Goal: Task Accomplishment & Management: Manage account settings

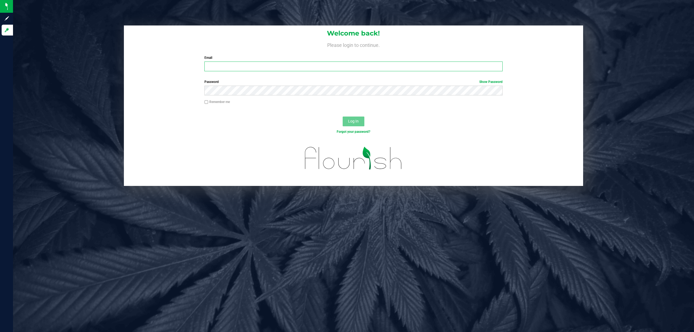
click at [217, 68] on input "Email" at bounding box center [353, 67] width 298 height 10
type input "[EMAIL_ADDRESS][DOMAIN_NAME]"
click at [343, 117] on button "Log In" at bounding box center [354, 122] width 22 height 10
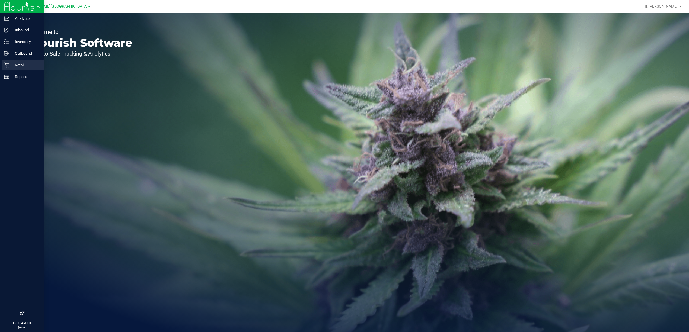
click at [7, 65] on icon at bounding box center [6, 65] width 5 height 5
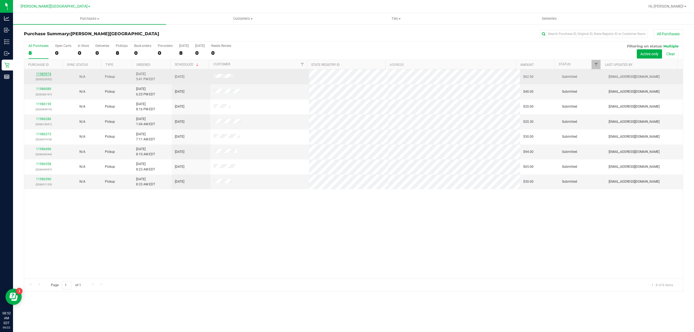
click at [46, 72] on link "11985974" at bounding box center [43, 74] width 15 height 4
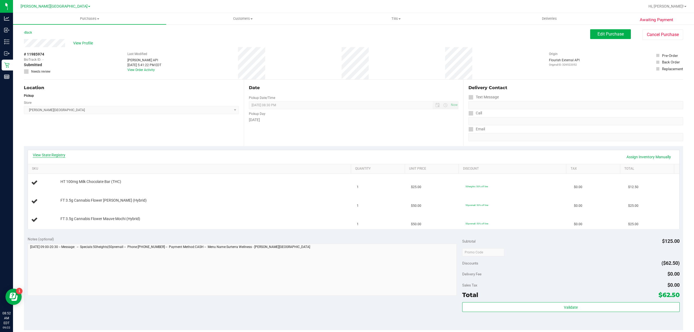
click at [56, 154] on link "View State Registry" at bounding box center [49, 154] width 33 height 5
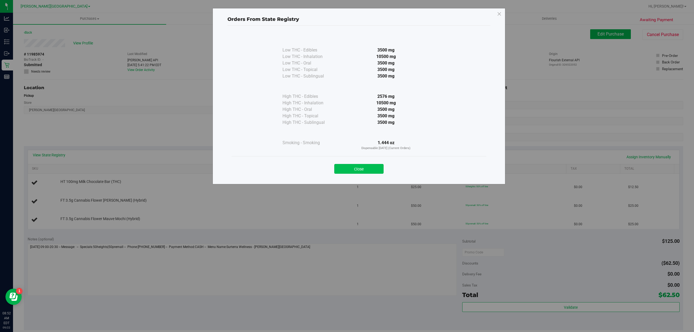
click at [346, 169] on button "Close" at bounding box center [358, 169] width 49 height 10
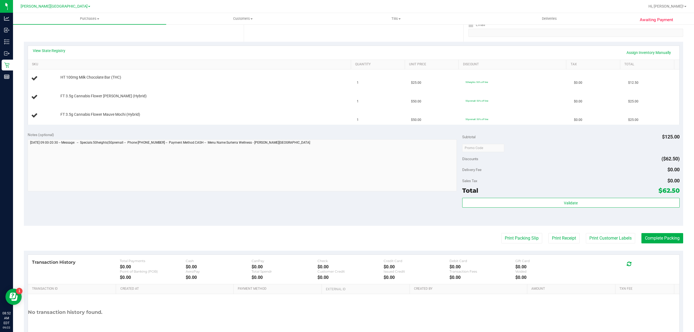
scroll to position [108, 0]
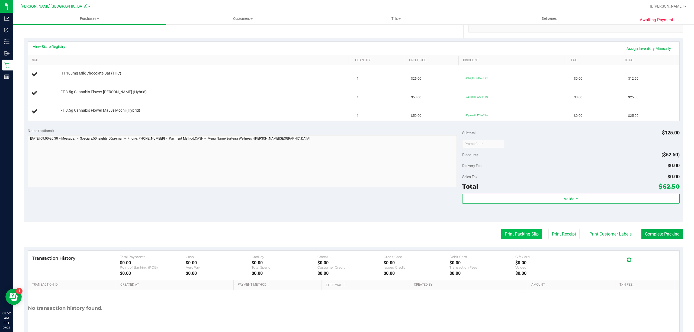
click at [515, 233] on button "Print Packing Slip" at bounding box center [521, 234] width 41 height 10
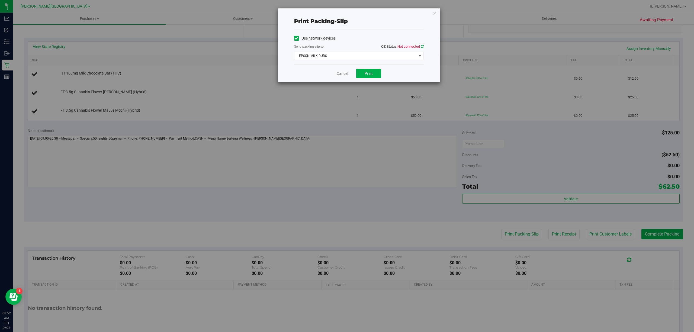
click at [421, 45] on icon at bounding box center [422, 47] width 3 height 4
click at [332, 57] on span "EPSON-MILK-DUDS" at bounding box center [355, 56] width 122 height 8
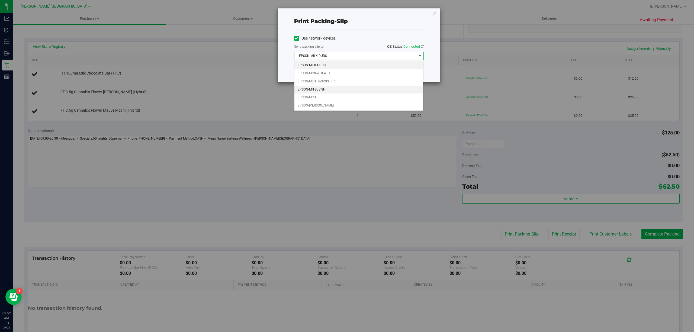
click at [325, 89] on li "EPSON-MITSUBISHI" at bounding box center [358, 90] width 129 height 8
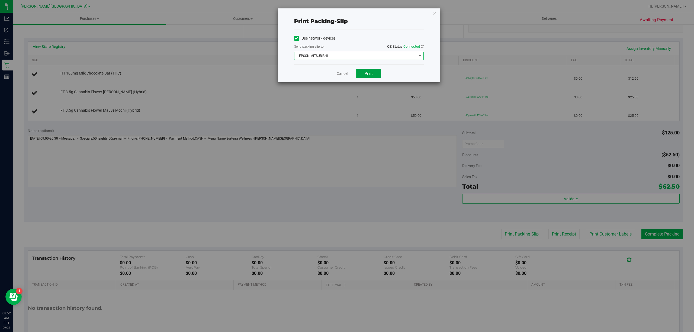
click at [371, 75] on span "Print" at bounding box center [369, 73] width 8 height 4
drag, startPoint x: 344, startPoint y: 74, endPoint x: 281, endPoint y: 90, distance: 65.0
click at [343, 73] on link "Cancel" at bounding box center [342, 74] width 11 height 6
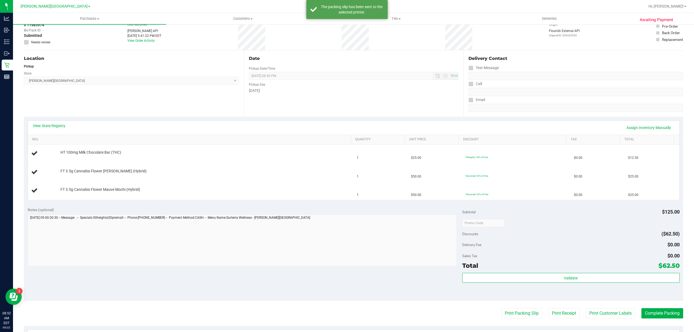
scroll to position [0, 0]
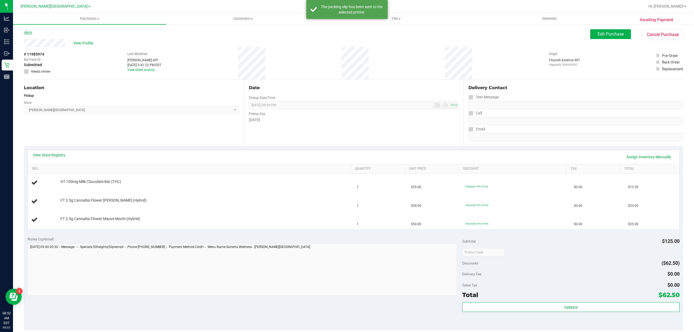
click at [24, 32] on icon at bounding box center [24, 32] width 1 height 3
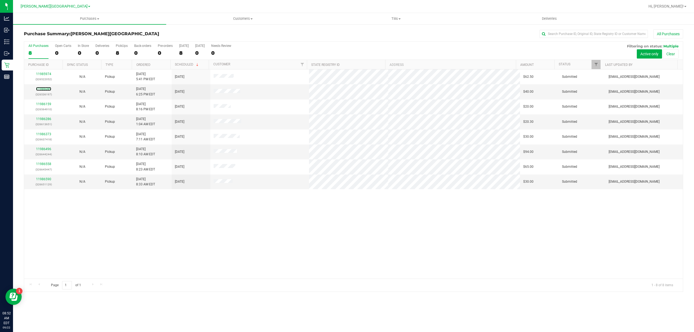
click at [45, 88] on link "11986089" at bounding box center [43, 89] width 15 height 4
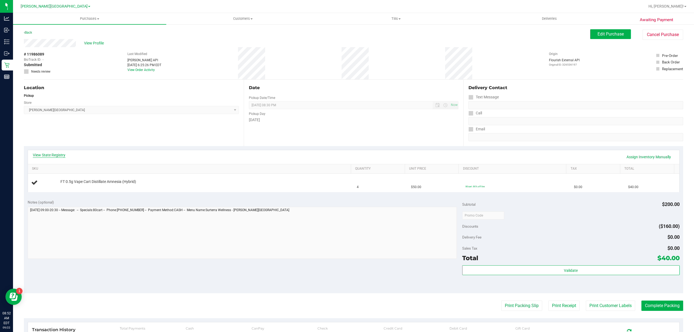
click at [55, 156] on link "View State Registry" at bounding box center [49, 154] width 33 height 5
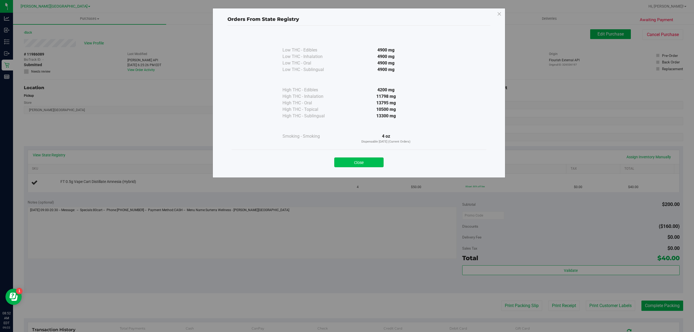
click at [349, 159] on button "Close" at bounding box center [358, 163] width 49 height 10
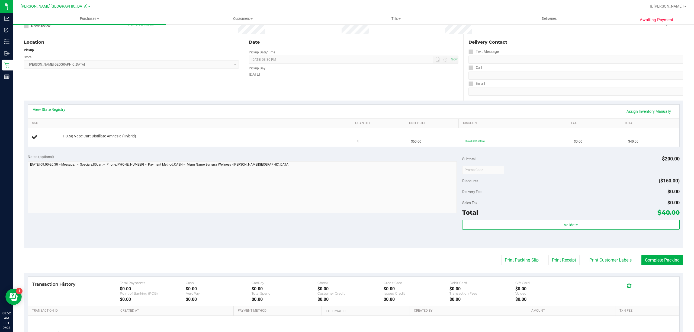
scroll to position [99, 0]
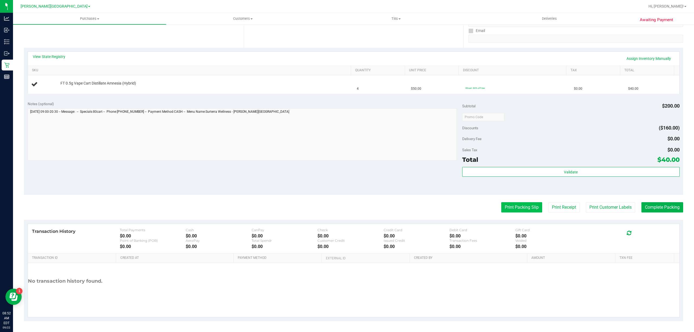
click at [515, 209] on button "Print Packing Slip" at bounding box center [521, 207] width 41 height 10
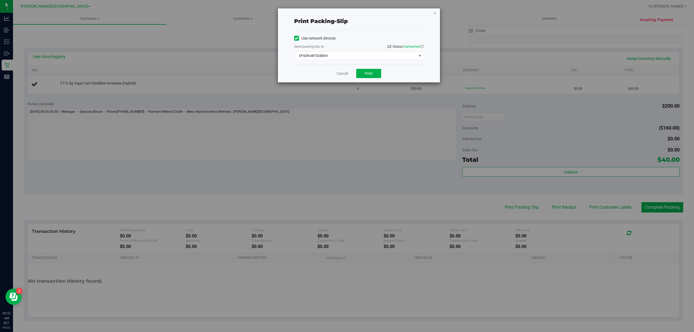
click at [367, 68] on div "Cancel Print" at bounding box center [359, 73] width 130 height 18
click at [362, 73] on button "Print" at bounding box center [368, 73] width 25 height 9
click at [341, 72] on link "Cancel" at bounding box center [342, 74] width 11 height 6
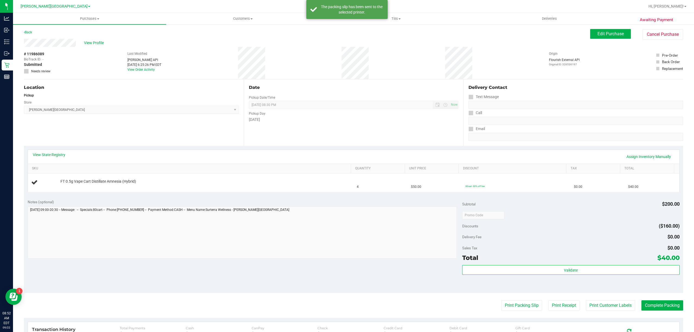
scroll to position [0, 0]
click at [30, 32] on link "Back" at bounding box center [28, 33] width 8 height 4
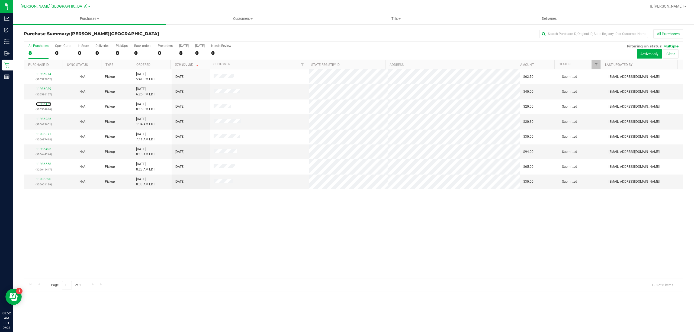
click at [42, 105] on link "11986159" at bounding box center [43, 104] width 15 height 4
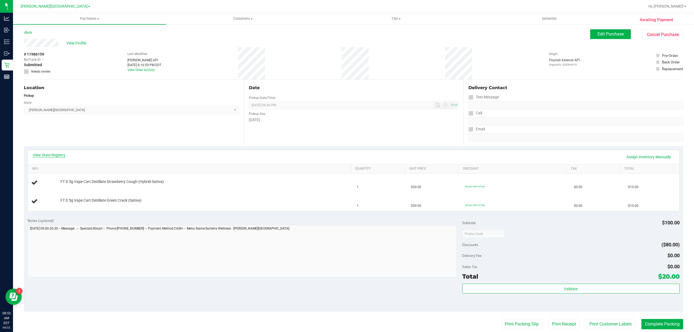
click at [44, 155] on link "View State Registry" at bounding box center [49, 154] width 33 height 5
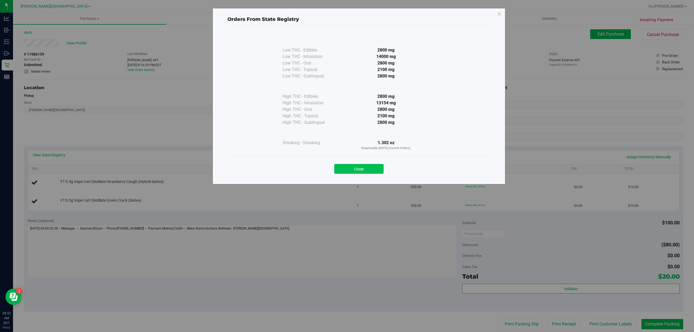
click at [339, 169] on button "Close" at bounding box center [358, 169] width 49 height 10
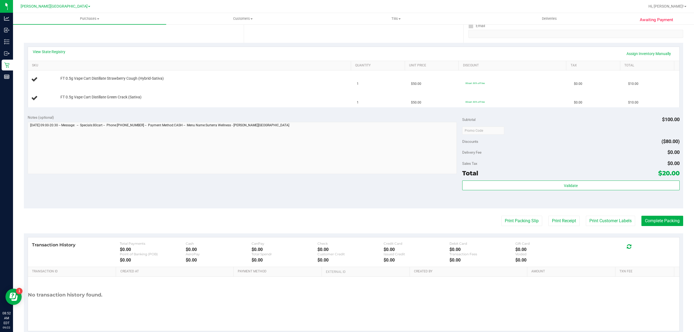
scroll to position [108, 0]
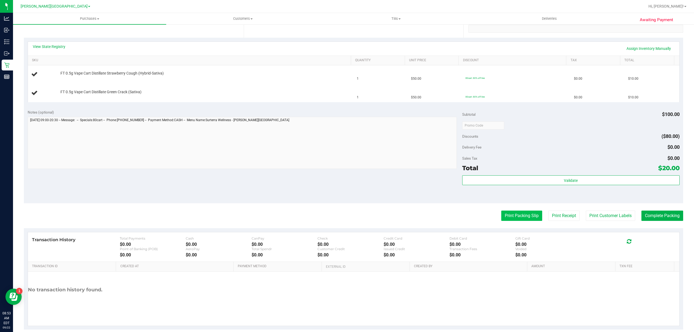
click at [510, 216] on button "Print Packing Slip" at bounding box center [521, 216] width 41 height 10
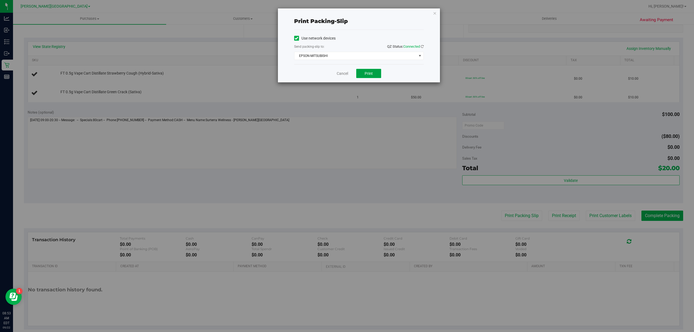
click at [364, 75] on button "Print" at bounding box center [368, 73] width 25 height 9
click at [339, 74] on link "Cancel" at bounding box center [342, 74] width 11 height 6
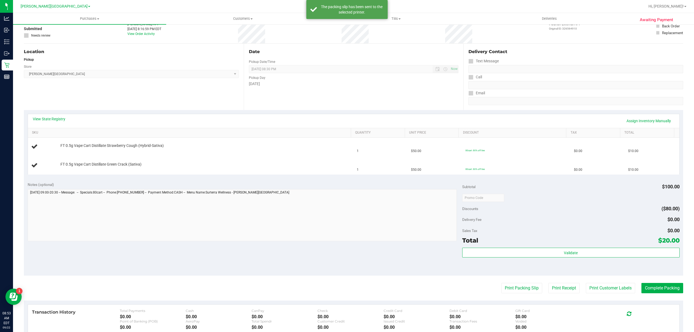
scroll to position [0, 0]
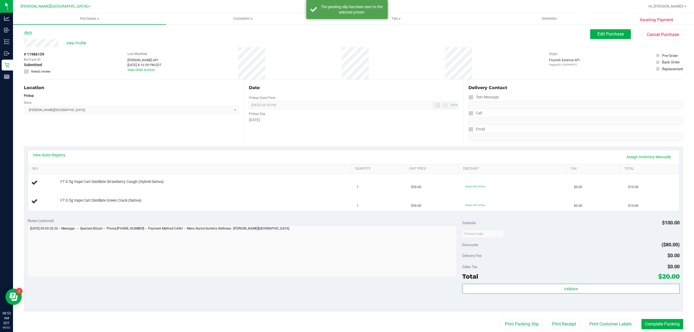
click at [27, 33] on link "Back" at bounding box center [28, 33] width 8 height 4
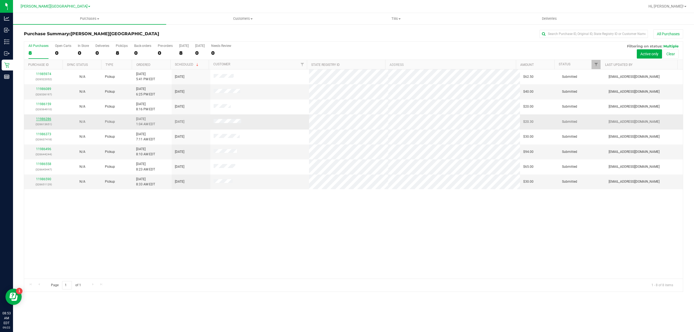
click at [44, 118] on link "11986286" at bounding box center [43, 119] width 15 height 4
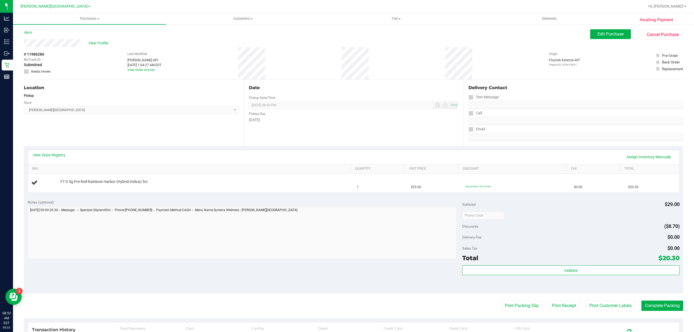
click at [54, 151] on div "View State Registry Assign Inventory Manually" at bounding box center [354, 157] width 652 height 14
click at [56, 153] on link "View State Registry" at bounding box center [49, 154] width 33 height 5
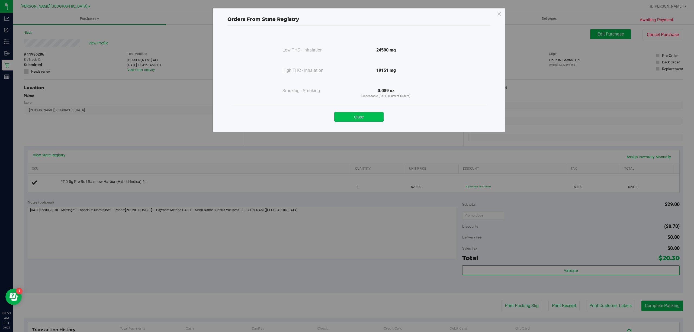
click at [366, 119] on button "Close" at bounding box center [358, 117] width 49 height 10
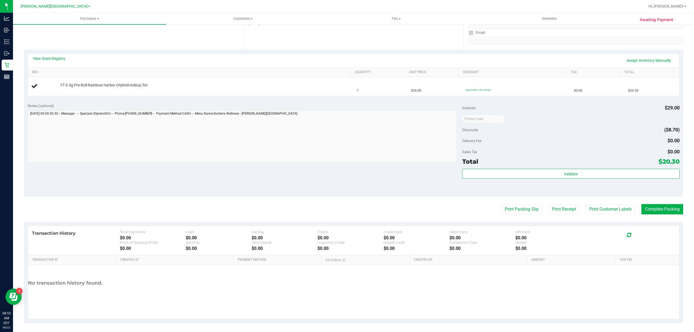
scroll to position [99, 0]
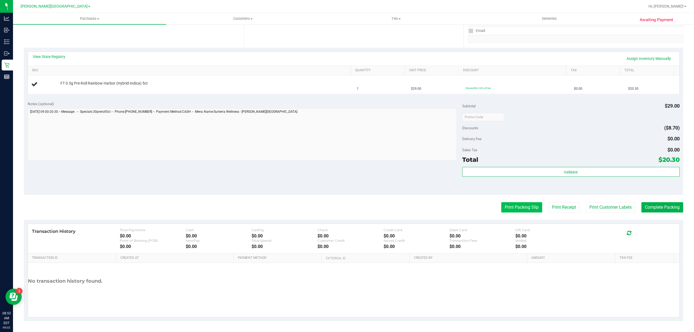
click at [525, 210] on button "Print Packing Slip" at bounding box center [521, 207] width 41 height 10
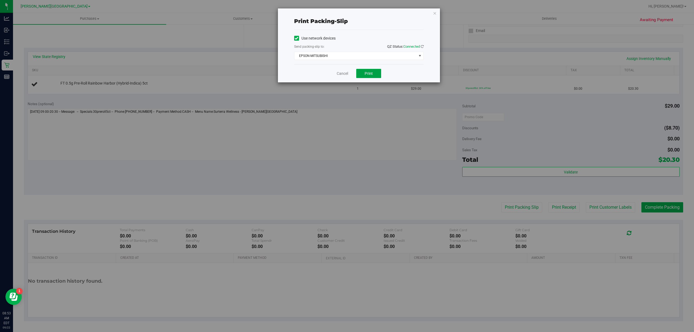
drag, startPoint x: 376, startPoint y: 70, endPoint x: 355, endPoint y: 70, distance: 20.9
click at [374, 70] on button "Print" at bounding box center [368, 73] width 25 height 9
click at [341, 72] on link "Cancel" at bounding box center [342, 74] width 11 height 6
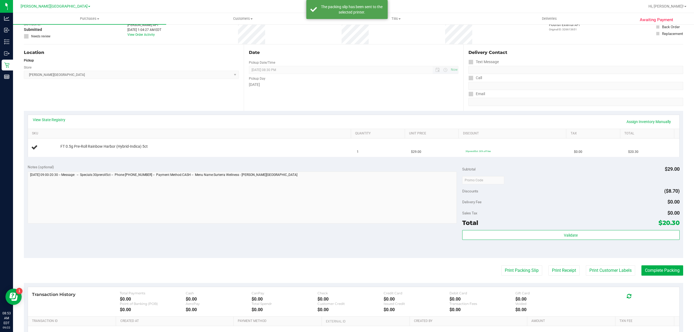
scroll to position [0, 0]
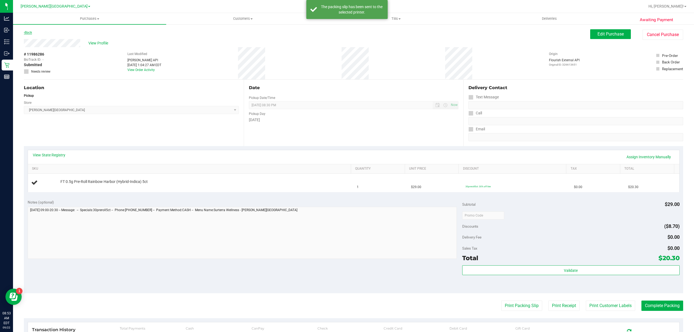
click at [29, 32] on link "Back" at bounding box center [28, 33] width 8 height 4
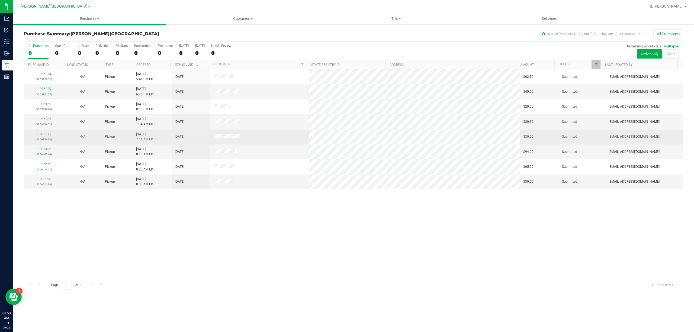
click at [44, 134] on link "11986373" at bounding box center [43, 134] width 15 height 4
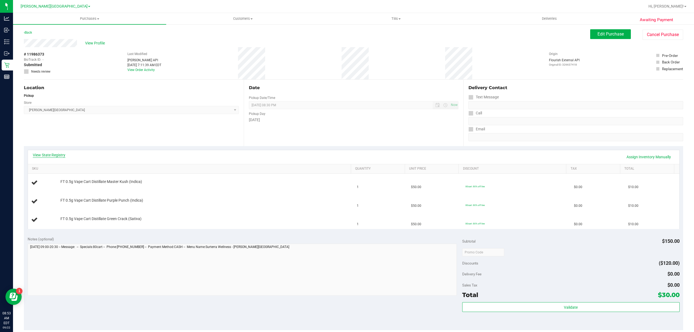
click at [53, 157] on link "View State Registry" at bounding box center [49, 154] width 33 height 5
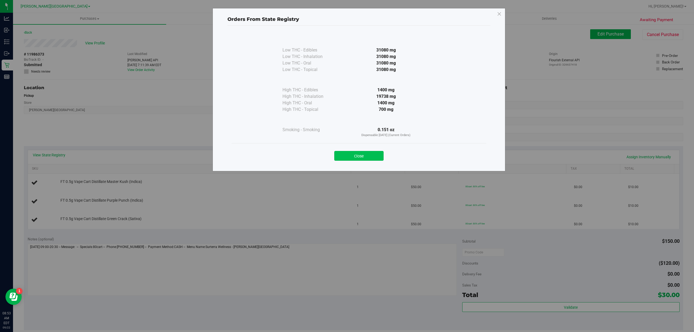
click at [351, 153] on button "Close" at bounding box center [358, 156] width 49 height 10
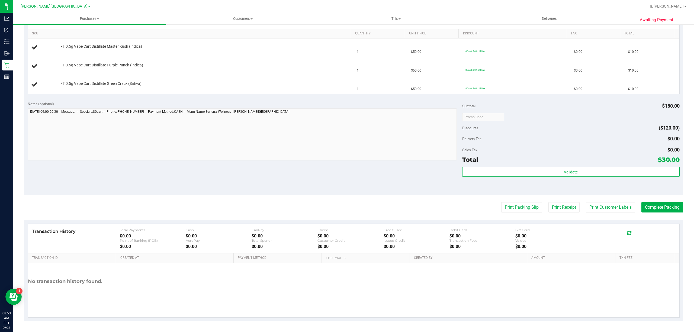
scroll to position [136, 0]
click at [505, 208] on button "Print Packing Slip" at bounding box center [521, 207] width 41 height 10
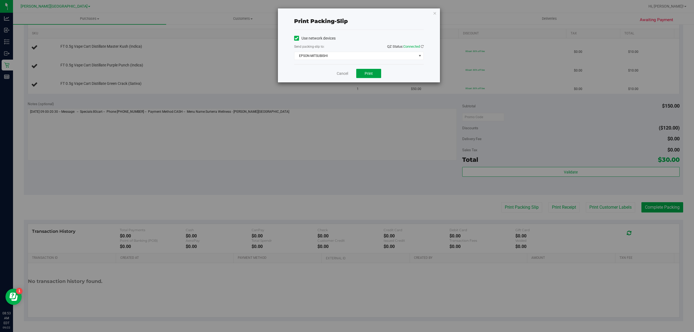
click at [368, 75] on span "Print" at bounding box center [369, 73] width 8 height 4
click at [340, 73] on link "Cancel" at bounding box center [342, 74] width 11 height 6
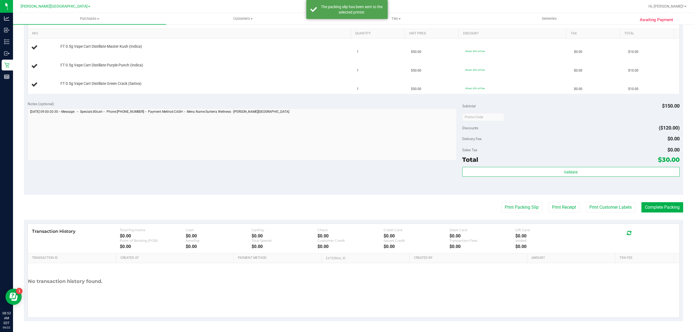
scroll to position [0, 0]
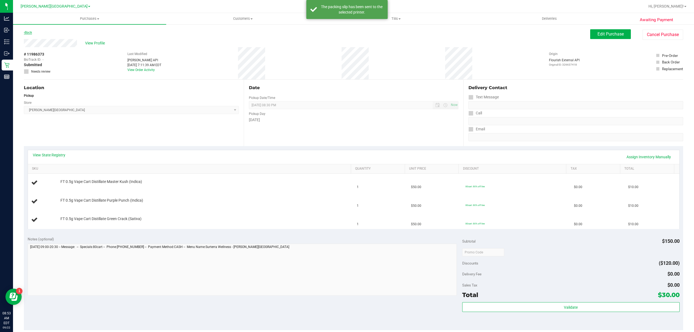
click at [25, 31] on link "Back" at bounding box center [28, 33] width 8 height 4
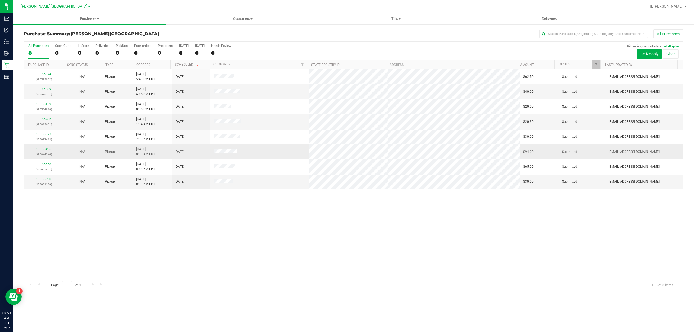
click at [46, 149] on link "11986496" at bounding box center [43, 149] width 15 height 4
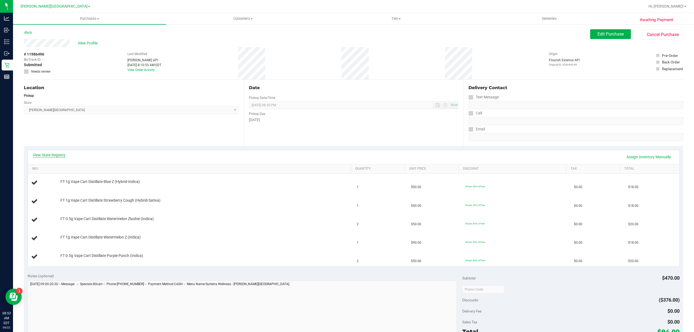
click at [46, 155] on link "View State Registry" at bounding box center [49, 154] width 33 height 5
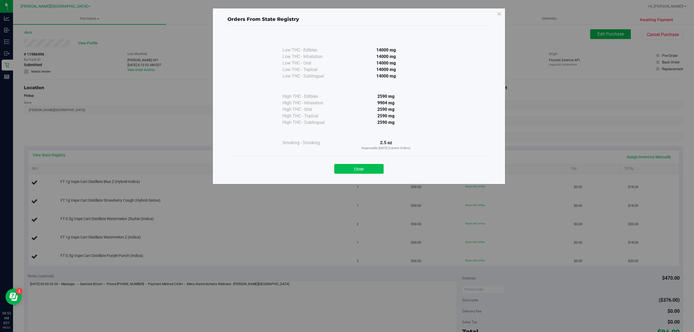
click at [360, 169] on button "Close" at bounding box center [358, 169] width 49 height 10
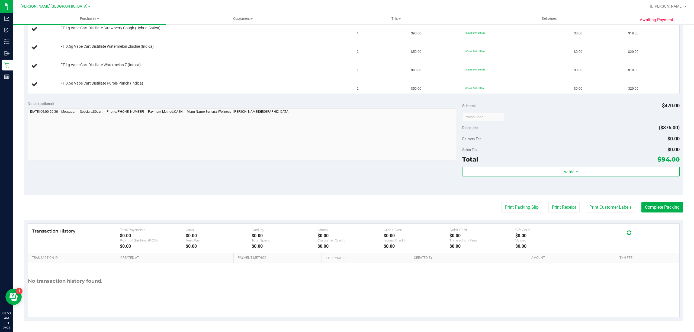
scroll to position [174, 0]
click at [518, 206] on button "Print Packing Slip" at bounding box center [521, 207] width 41 height 10
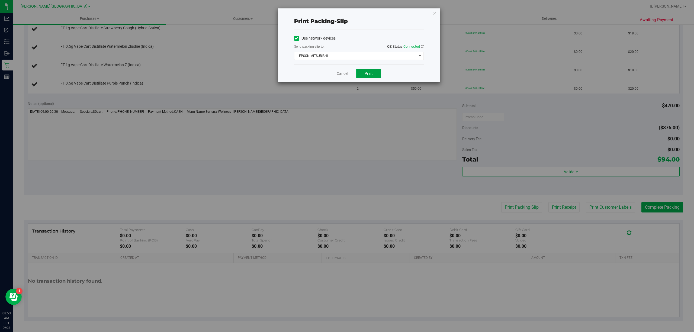
click at [371, 74] on span "Print" at bounding box center [369, 73] width 8 height 4
click at [339, 73] on link "Cancel" at bounding box center [342, 74] width 11 height 6
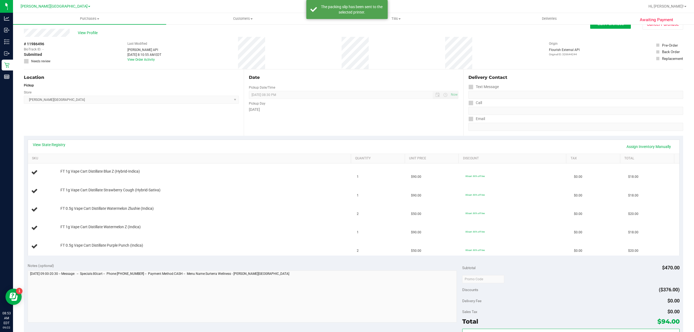
scroll to position [0, 0]
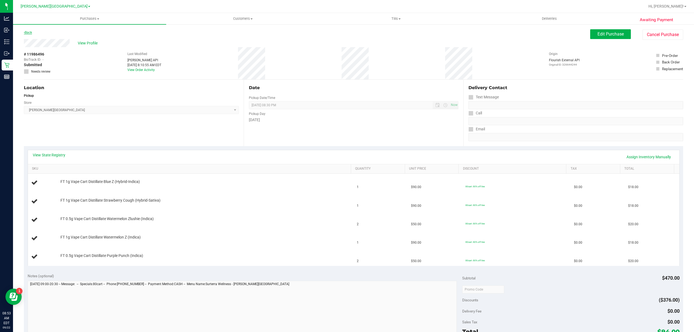
click at [24, 33] on icon at bounding box center [24, 32] width 1 height 3
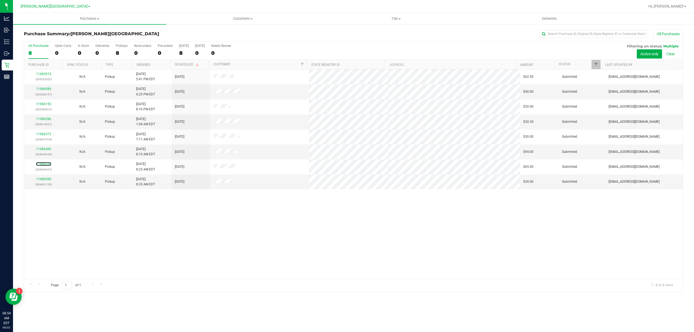
click at [41, 164] on link "11986558" at bounding box center [43, 164] width 15 height 4
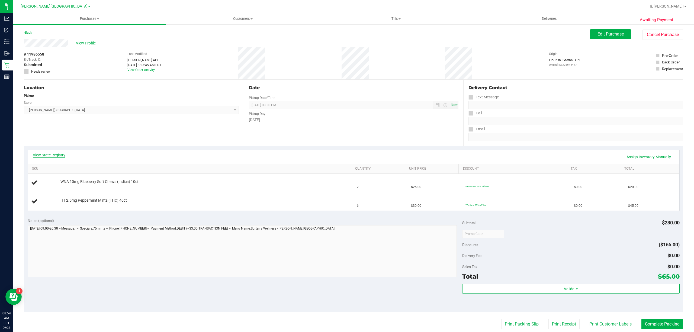
click at [56, 156] on link "View State Registry" at bounding box center [49, 154] width 33 height 5
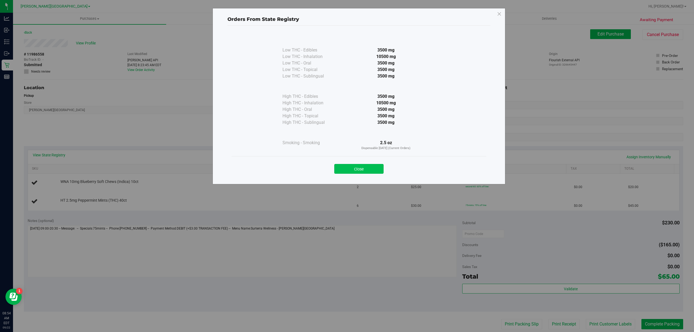
click at [356, 169] on button "Close" at bounding box center [358, 169] width 49 height 10
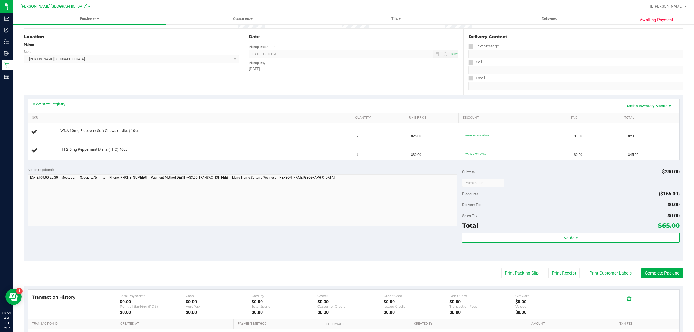
scroll to position [117, 0]
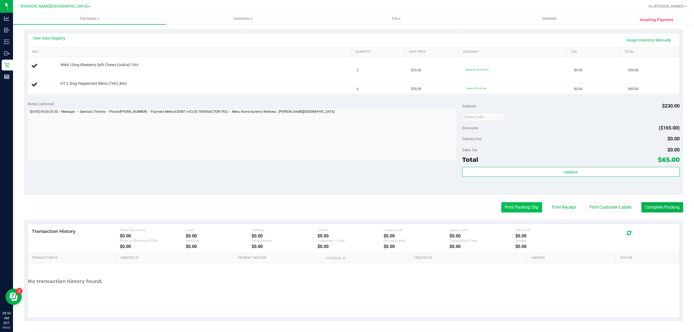
click at [516, 209] on button "Print Packing Slip" at bounding box center [521, 207] width 41 height 10
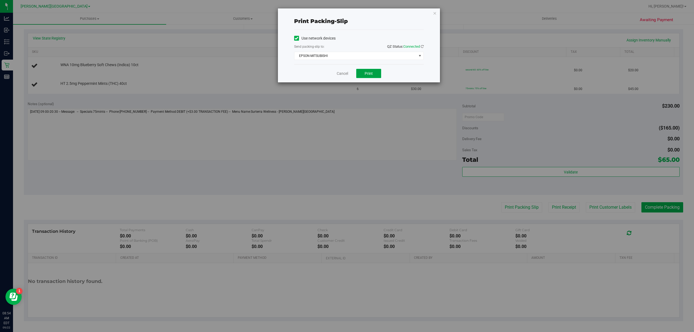
click at [374, 75] on button "Print" at bounding box center [368, 73] width 25 height 9
click at [341, 74] on link "Cancel" at bounding box center [342, 74] width 11 height 6
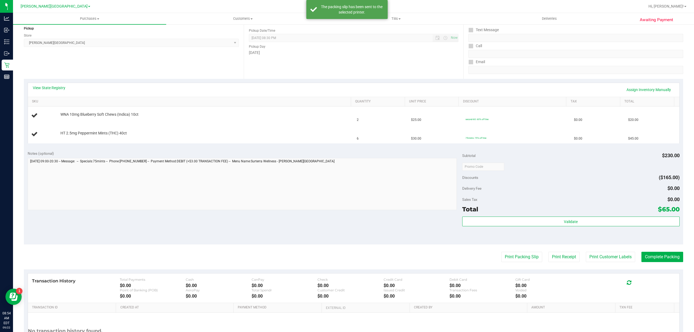
scroll to position [0, 0]
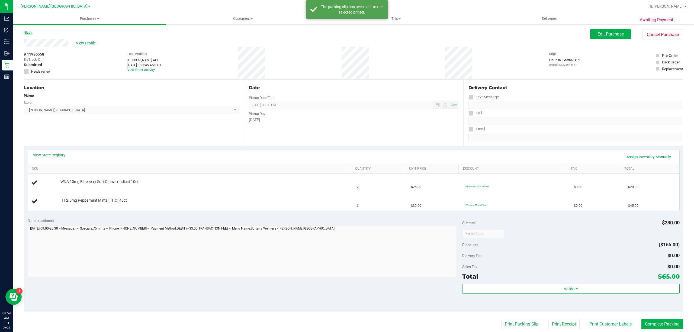
click at [29, 33] on link "Back" at bounding box center [28, 33] width 8 height 4
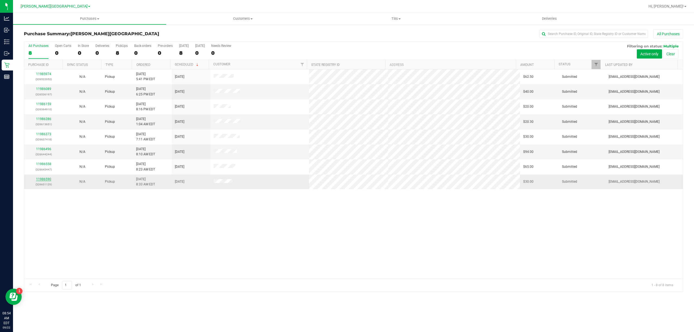
click at [44, 179] on link "11986590" at bounding box center [43, 179] width 15 height 4
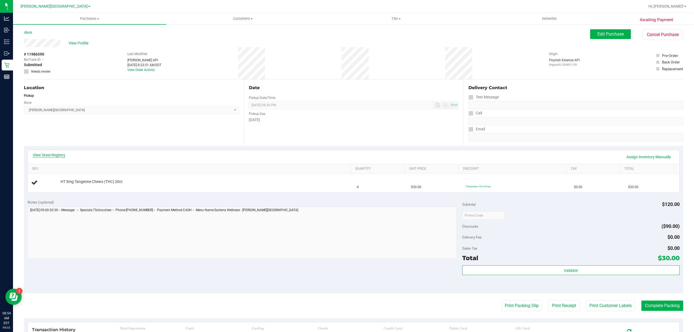
click at [58, 155] on link "View State Registry" at bounding box center [49, 154] width 33 height 5
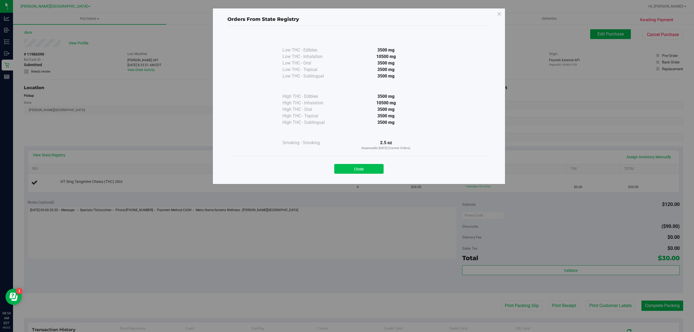
click at [374, 166] on button "Close" at bounding box center [358, 169] width 49 height 10
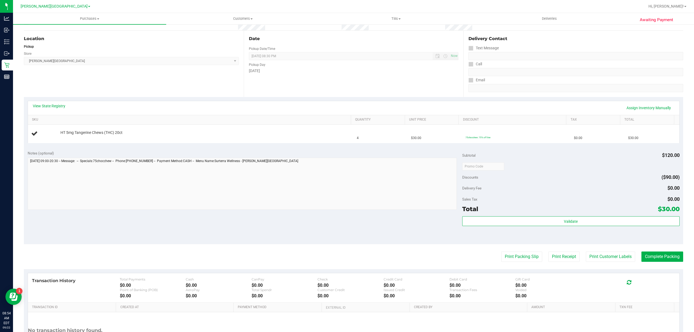
scroll to position [99, 0]
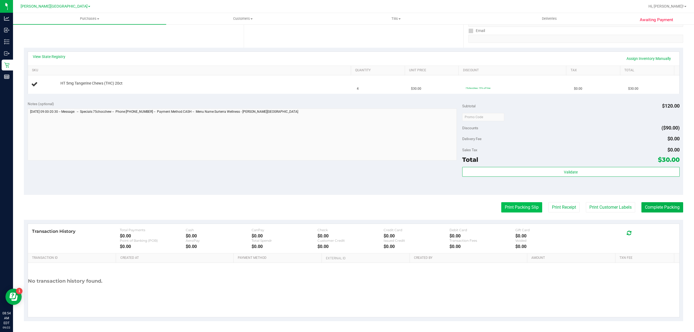
click at [506, 204] on button "Print Packing Slip" at bounding box center [521, 207] width 41 height 10
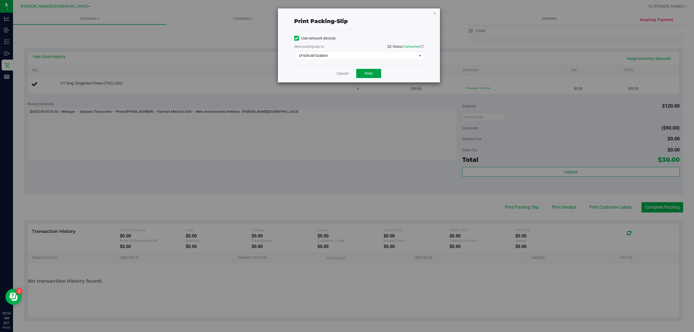
click at [376, 71] on button "Print" at bounding box center [368, 73] width 25 height 9
click at [344, 73] on link "Cancel" at bounding box center [342, 74] width 11 height 6
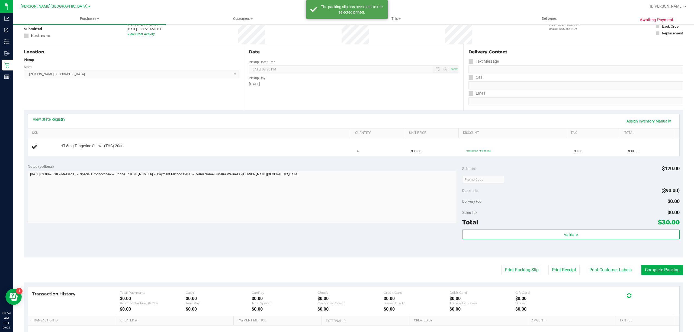
scroll to position [0, 0]
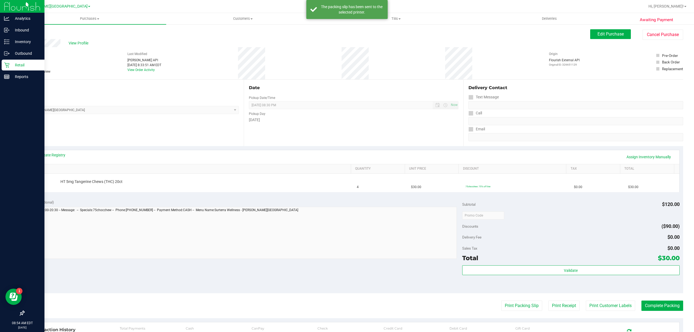
click at [10, 69] on div "Retail" at bounding box center [23, 65] width 43 height 11
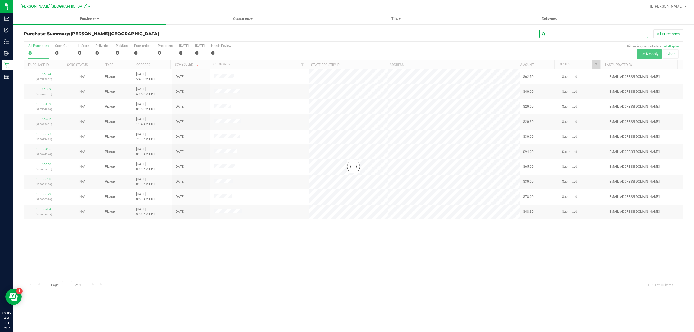
click at [576, 33] on input "text" at bounding box center [594, 34] width 108 height 8
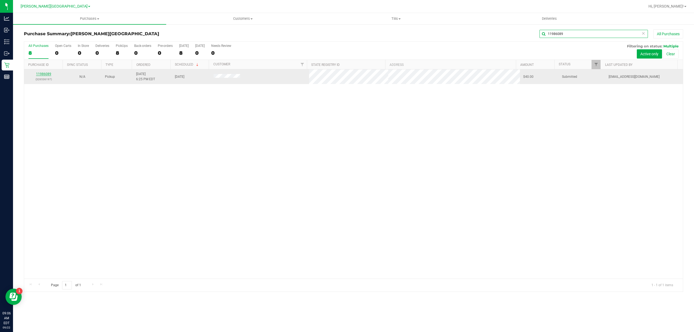
type input "11986089"
click at [37, 75] on link "11986089" at bounding box center [43, 74] width 15 height 4
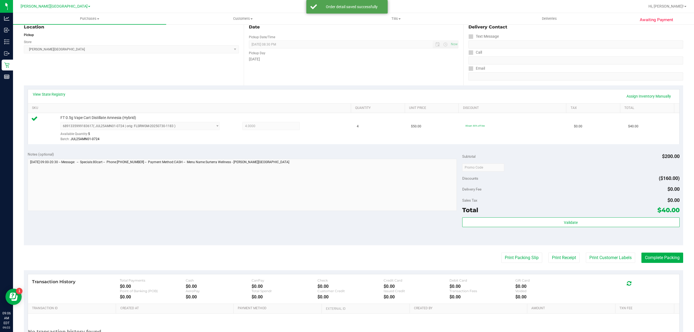
scroll to position [112, 0]
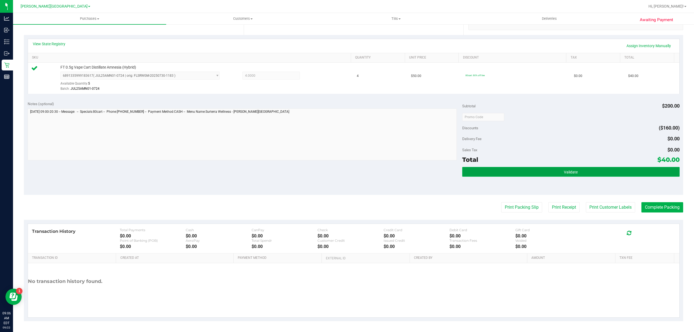
click at [558, 169] on button "Validate" at bounding box center [570, 172] width 217 height 10
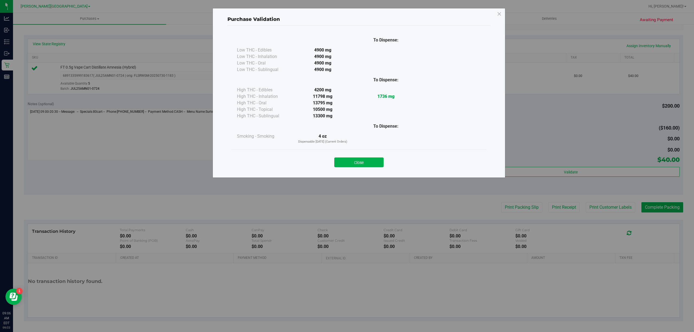
click at [362, 163] on button "Close" at bounding box center [358, 163] width 49 height 10
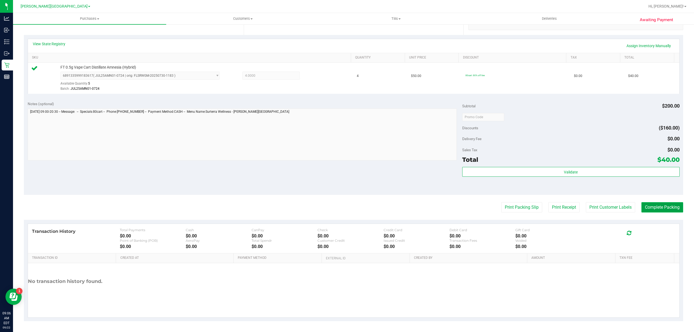
click at [666, 208] on button "Complete Packing" at bounding box center [663, 207] width 42 height 10
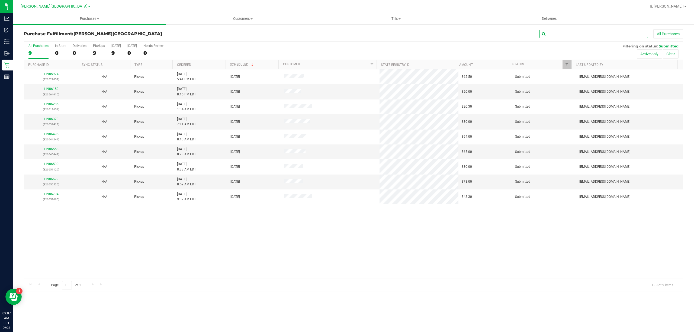
click at [561, 35] on input "text" at bounding box center [594, 34] width 108 height 8
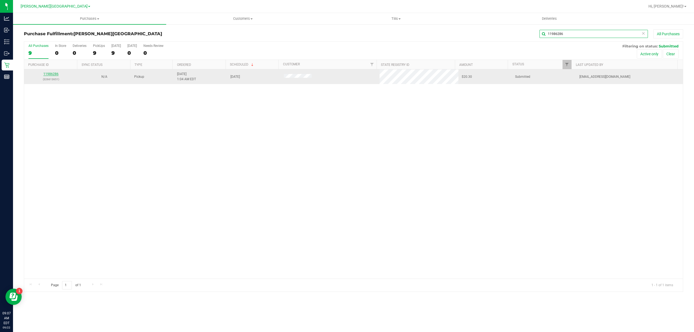
type input "11986286"
click at [51, 74] on link "11986286" at bounding box center [50, 74] width 15 height 4
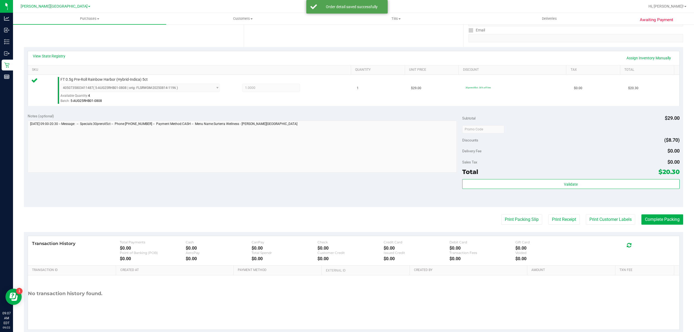
scroll to position [112, 0]
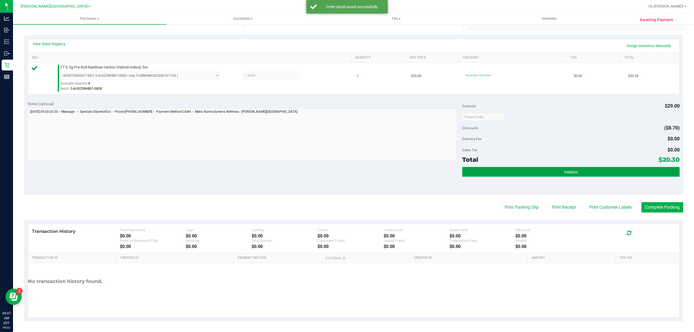
click at [508, 168] on button "Validate" at bounding box center [570, 172] width 217 height 10
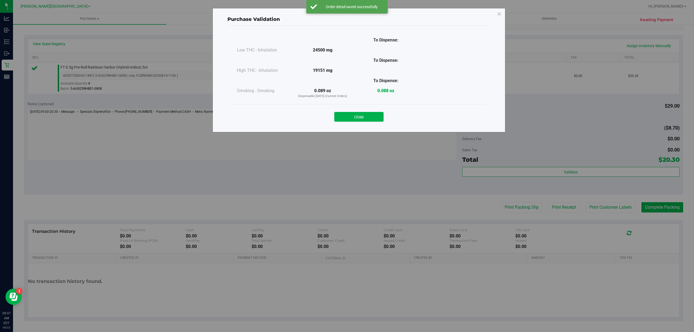
drag, startPoint x: 355, startPoint y: 118, endPoint x: 384, endPoint y: 118, distance: 29.0
click at [357, 118] on button "Close" at bounding box center [358, 117] width 49 height 10
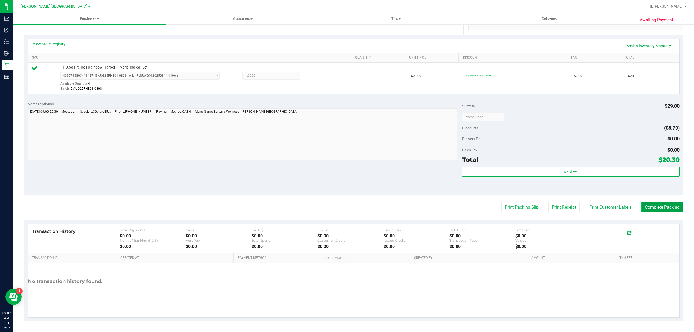
click at [646, 204] on button "Complete Packing" at bounding box center [663, 207] width 42 height 10
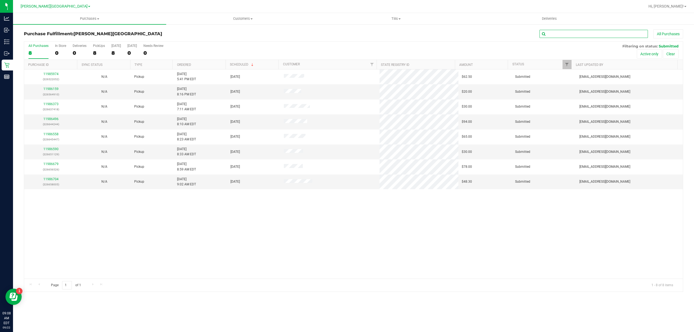
click at [582, 35] on input "text" at bounding box center [594, 34] width 108 height 8
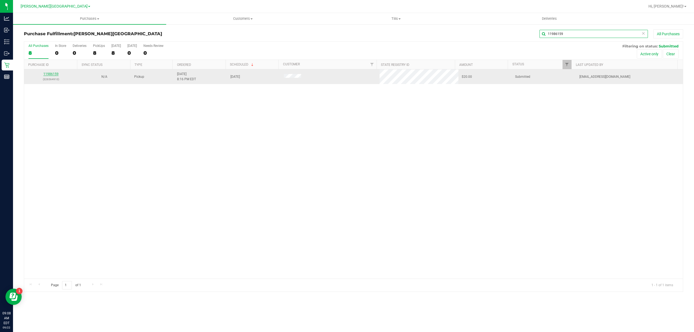
type input "11986159"
click at [53, 73] on link "11986159" at bounding box center [50, 74] width 15 height 4
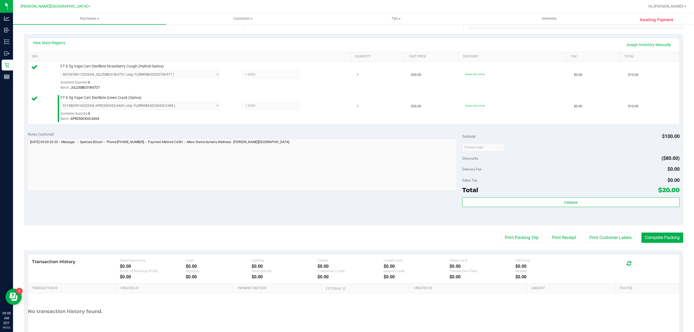
scroll to position [143, 0]
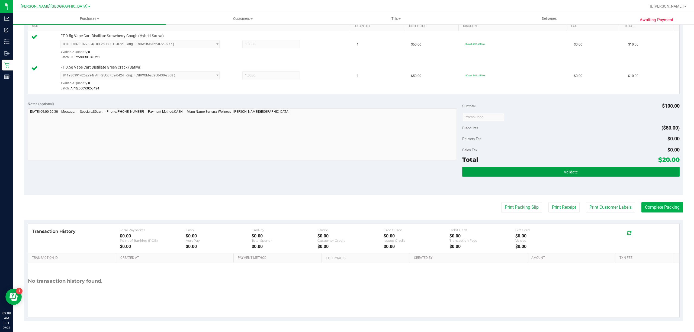
click at [493, 172] on button "Validate" at bounding box center [570, 172] width 217 height 10
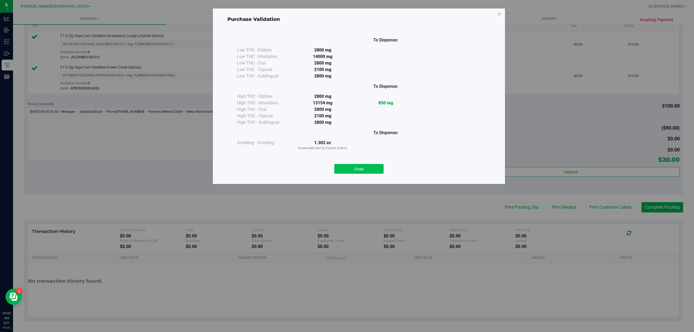
click at [364, 172] on button "Close" at bounding box center [358, 169] width 49 height 10
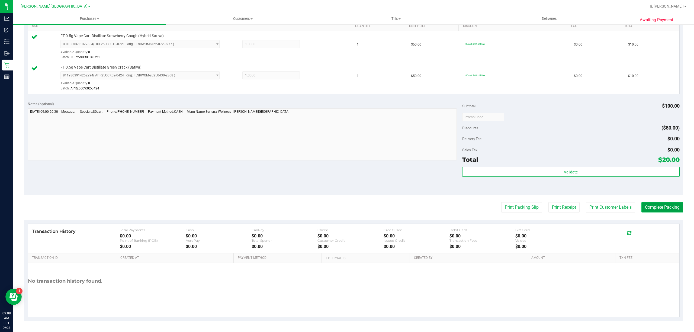
click at [653, 206] on button "Complete Packing" at bounding box center [663, 207] width 42 height 10
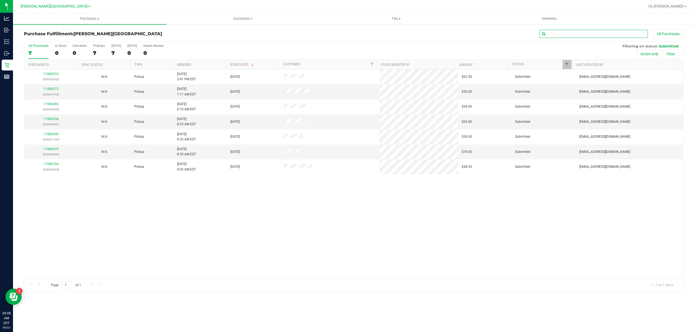
click at [556, 31] on input "text" at bounding box center [594, 34] width 108 height 8
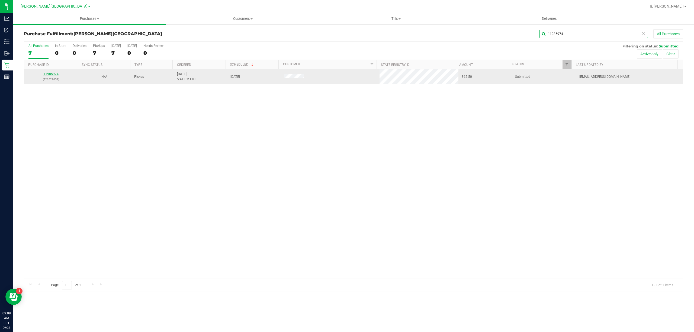
type input "11985974"
click at [53, 73] on link "11985974" at bounding box center [50, 74] width 15 height 4
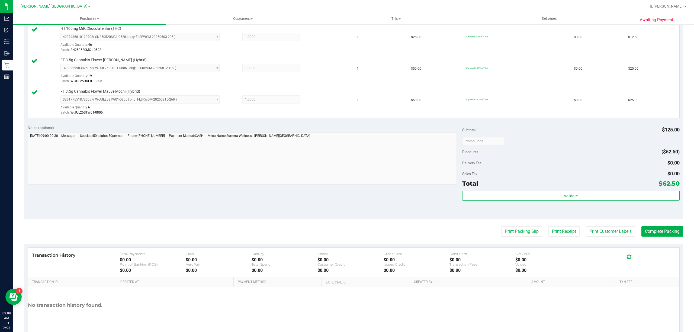
scroll to position [175, 0]
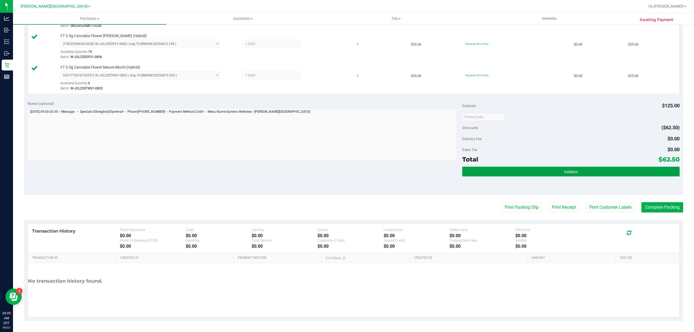
click at [467, 168] on button "Validate" at bounding box center [570, 172] width 217 height 10
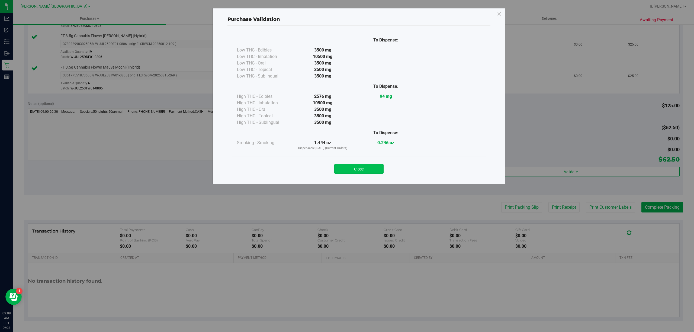
click at [369, 169] on button "Close" at bounding box center [358, 169] width 49 height 10
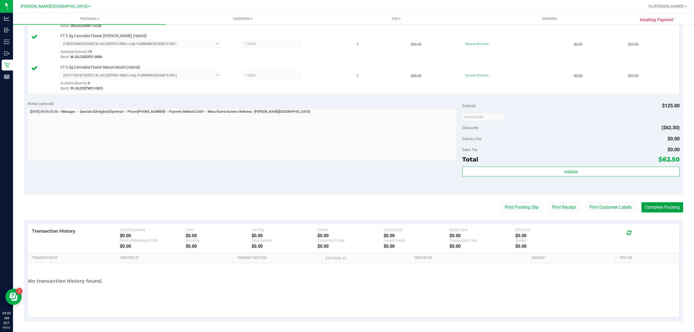
click at [664, 207] on button "Complete Packing" at bounding box center [663, 207] width 42 height 10
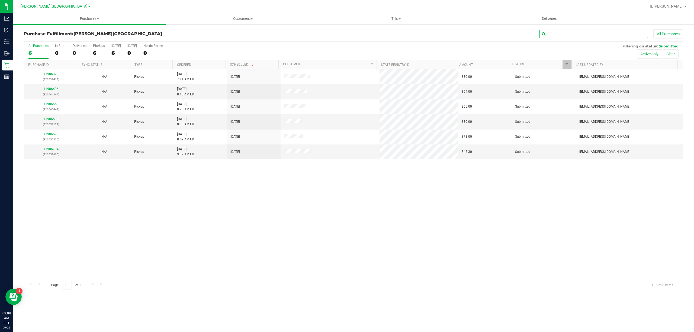
click at [573, 33] on input "text" at bounding box center [594, 34] width 108 height 8
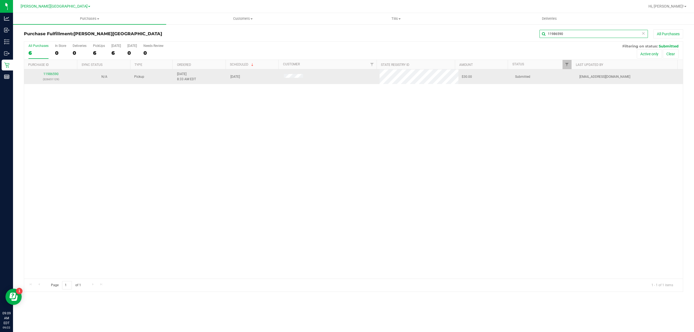
type input "11986590"
click at [52, 76] on div "11986590 (326651129)" at bounding box center [50, 77] width 47 height 10
click at [50, 74] on link "11986590" at bounding box center [50, 74] width 15 height 4
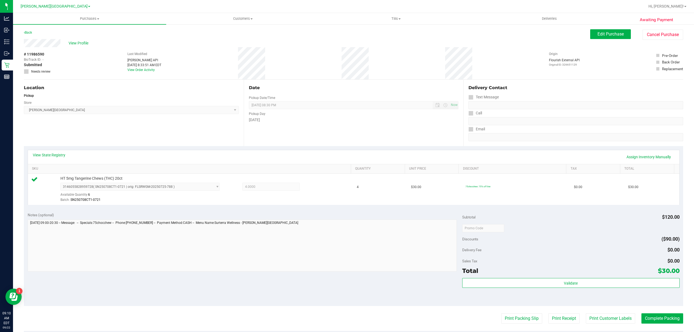
scroll to position [112, 0]
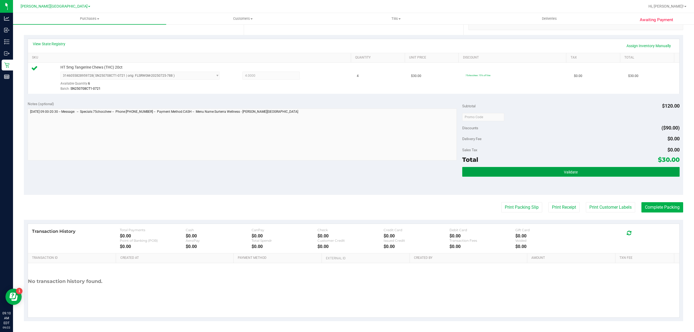
click at [491, 168] on button "Validate" at bounding box center [570, 172] width 217 height 10
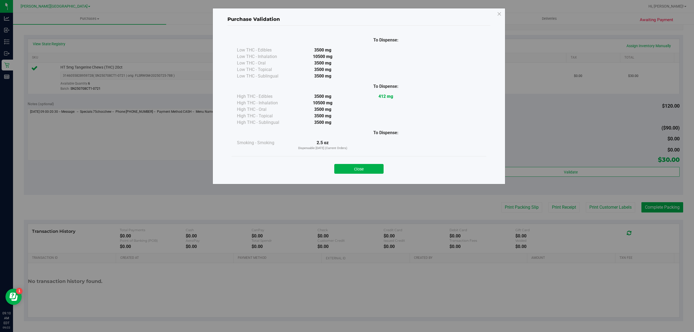
click at [352, 164] on button "Close" at bounding box center [358, 169] width 49 height 10
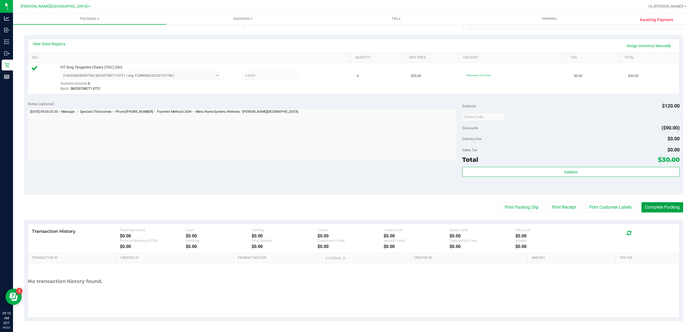
click at [649, 209] on button "Complete Packing" at bounding box center [663, 207] width 42 height 10
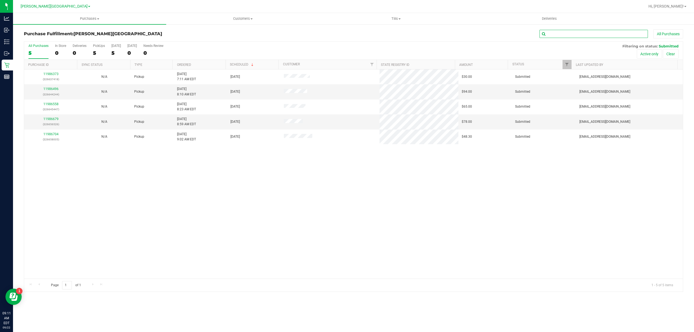
click at [602, 34] on input "text" at bounding box center [594, 34] width 108 height 8
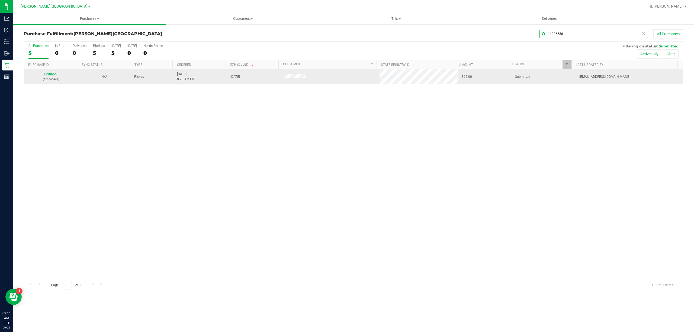
type input "11986558"
click at [50, 75] on link "11986558" at bounding box center [50, 74] width 15 height 4
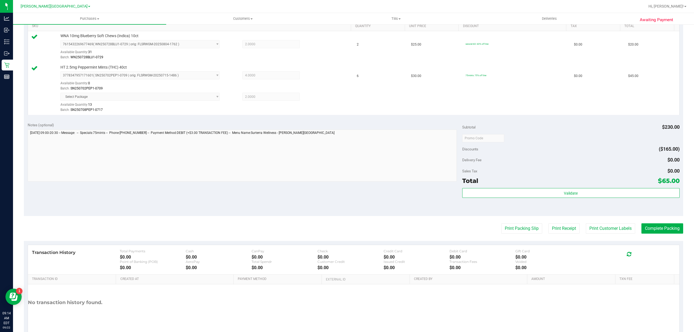
scroll to position [165, 0]
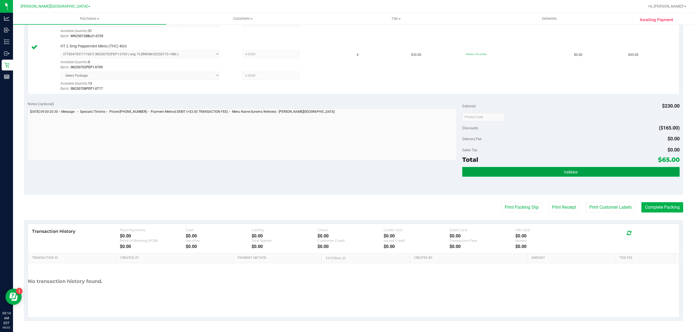
click at [503, 168] on button "Validate" at bounding box center [570, 172] width 217 height 10
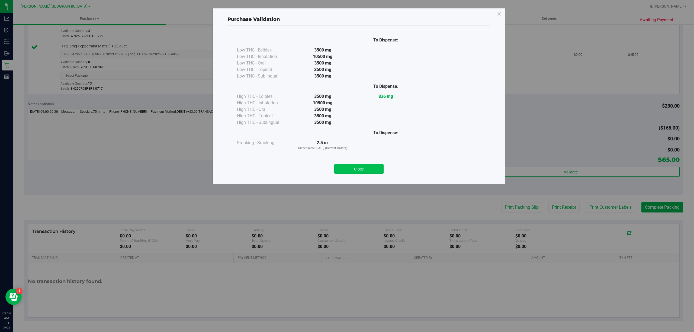
click at [368, 169] on button "Close" at bounding box center [358, 169] width 49 height 10
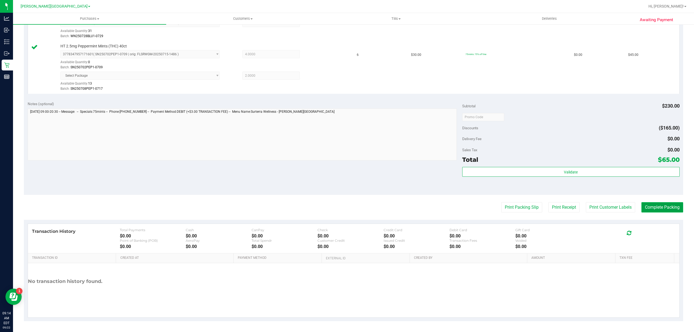
click at [646, 208] on button "Complete Packing" at bounding box center [663, 207] width 42 height 10
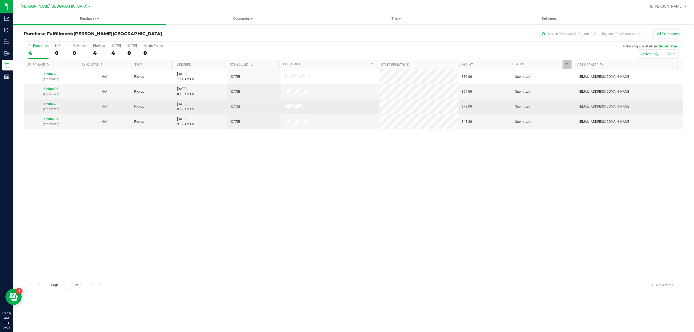
click at [50, 103] on link "11986679" at bounding box center [50, 104] width 15 height 4
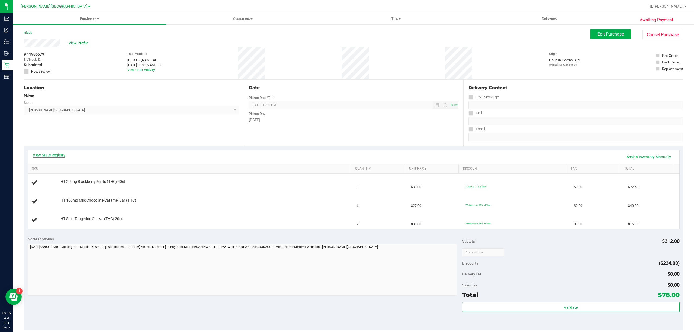
click at [59, 155] on link "View State Registry" at bounding box center [49, 154] width 33 height 5
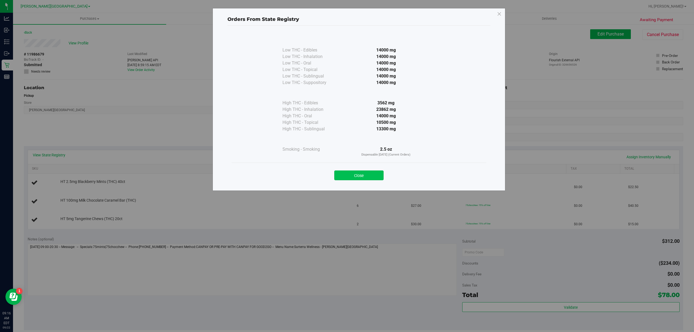
click at [357, 172] on button "Close" at bounding box center [358, 176] width 49 height 10
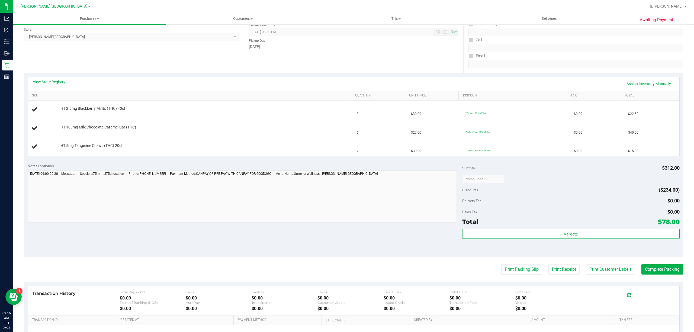
scroll to position [136, 0]
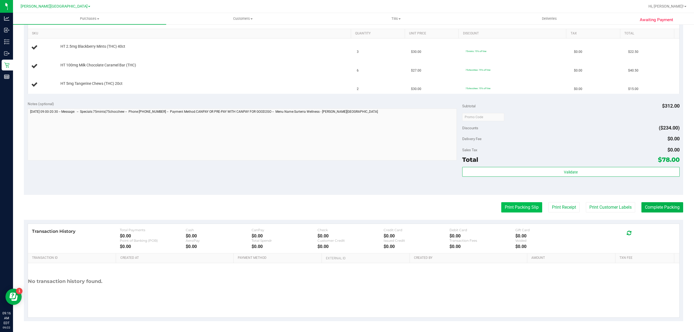
click at [518, 209] on button "Print Packing Slip" at bounding box center [521, 207] width 41 height 10
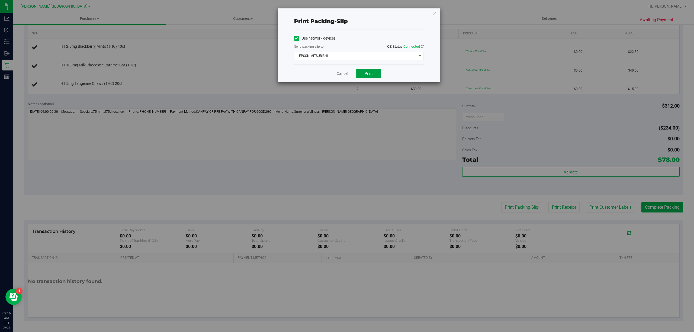
click at [368, 72] on span "Print" at bounding box center [369, 73] width 8 height 4
click at [339, 73] on link "Cancel" at bounding box center [342, 74] width 11 height 6
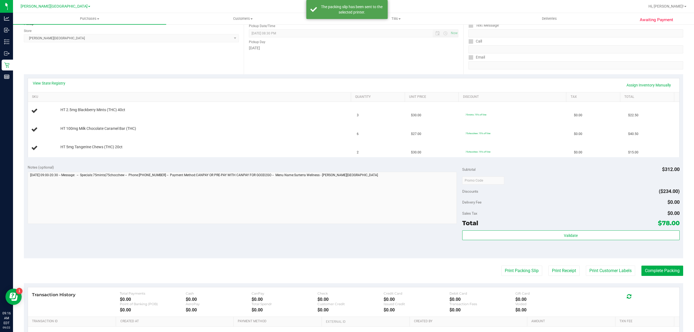
scroll to position [0, 0]
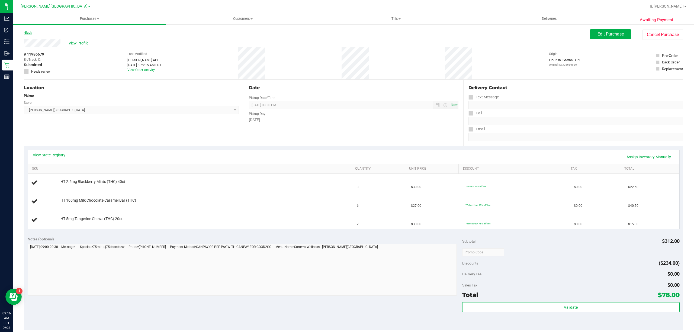
click at [29, 31] on link "Back" at bounding box center [28, 33] width 8 height 4
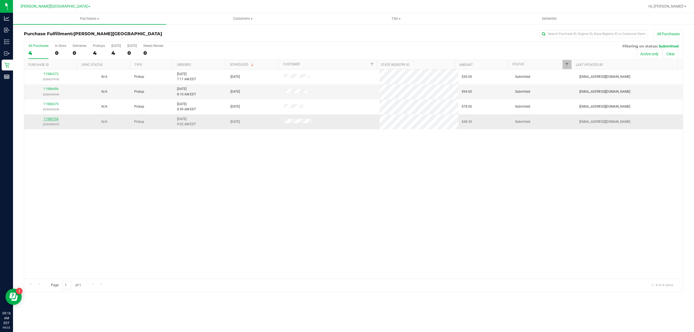
click at [51, 118] on link "11986704" at bounding box center [50, 119] width 15 height 4
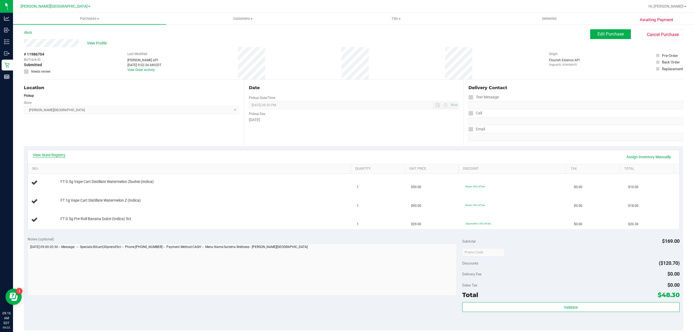
click at [59, 155] on link "View State Registry" at bounding box center [49, 154] width 33 height 5
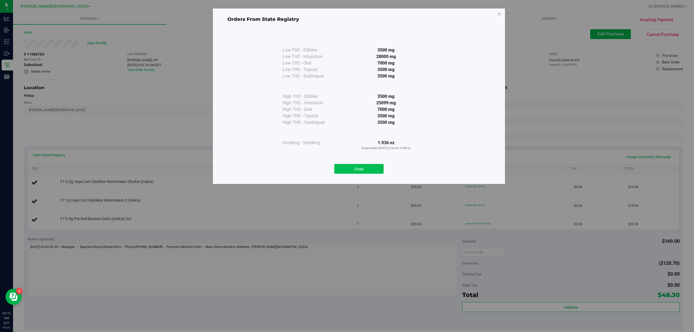
click at [347, 167] on button "Close" at bounding box center [358, 169] width 49 height 10
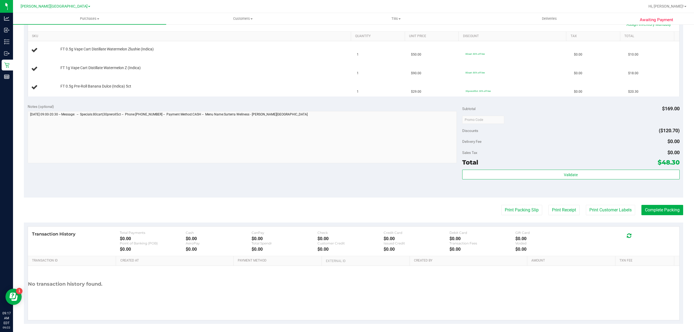
scroll to position [136, 0]
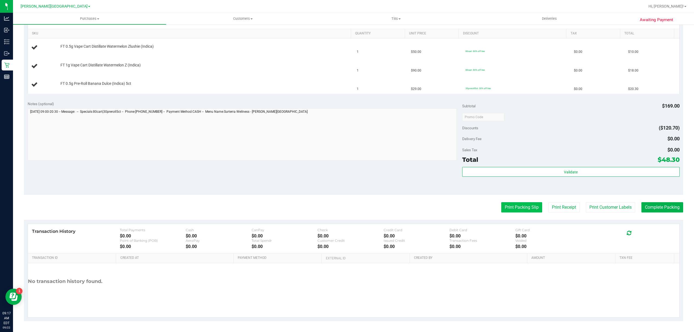
click at [509, 207] on button "Print Packing Slip" at bounding box center [521, 207] width 41 height 10
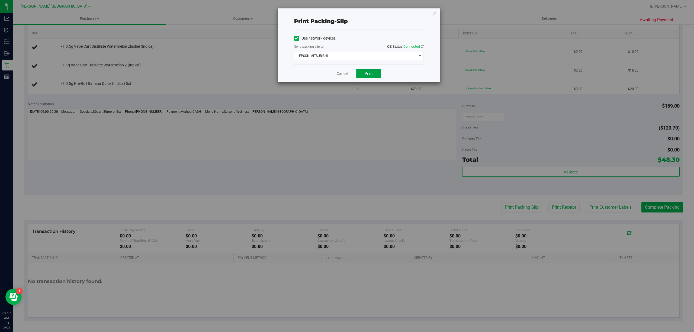
click at [360, 72] on button "Print" at bounding box center [368, 73] width 25 height 9
click at [339, 72] on link "Cancel" at bounding box center [342, 74] width 11 height 6
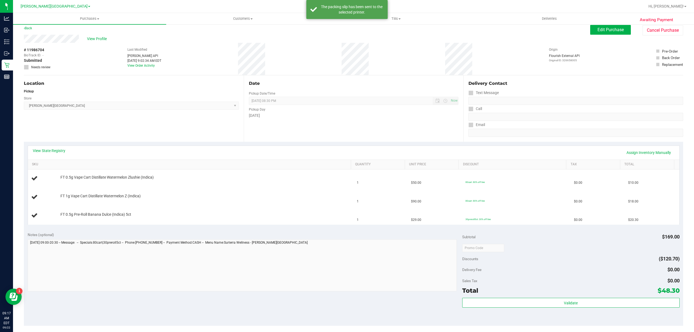
scroll to position [0, 0]
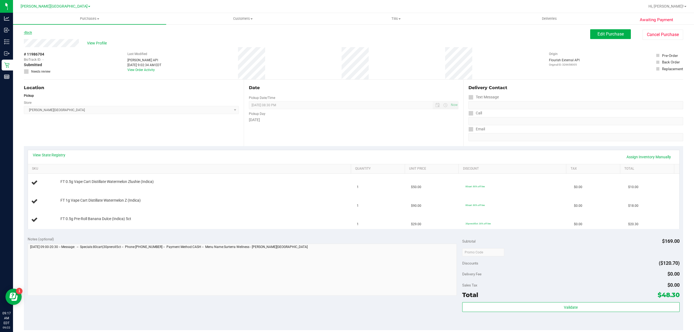
click at [28, 33] on link "Back" at bounding box center [28, 33] width 8 height 4
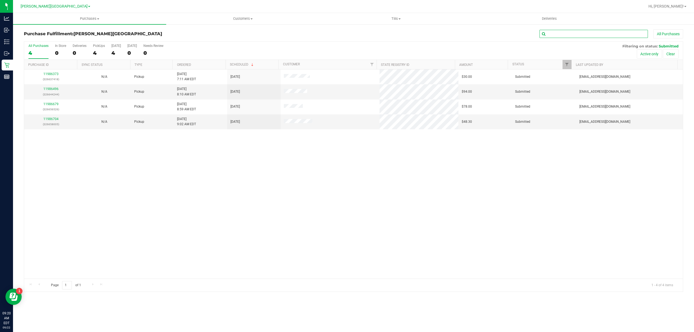
click at [574, 34] on input "text" at bounding box center [594, 34] width 108 height 8
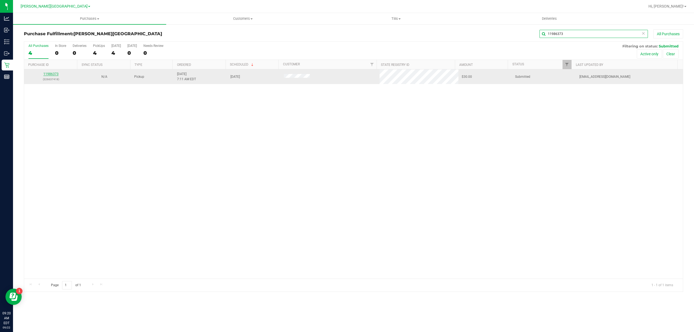
type input "11986373"
click at [52, 73] on link "11986373" at bounding box center [50, 74] width 15 height 4
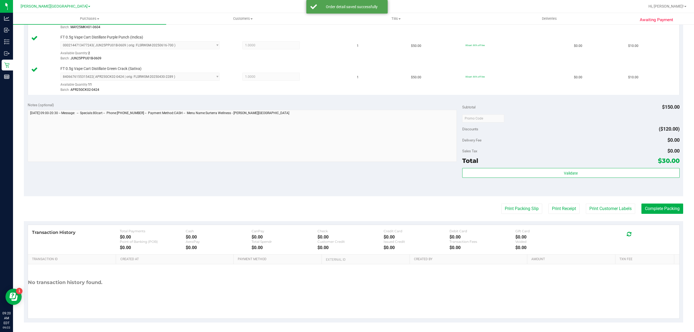
scroll to position [175, 0]
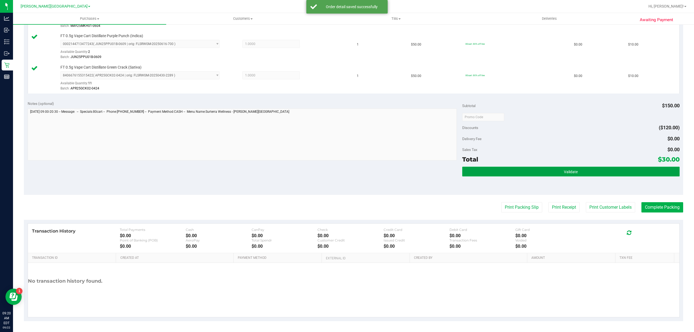
click at [480, 171] on button "Validate" at bounding box center [570, 172] width 217 height 10
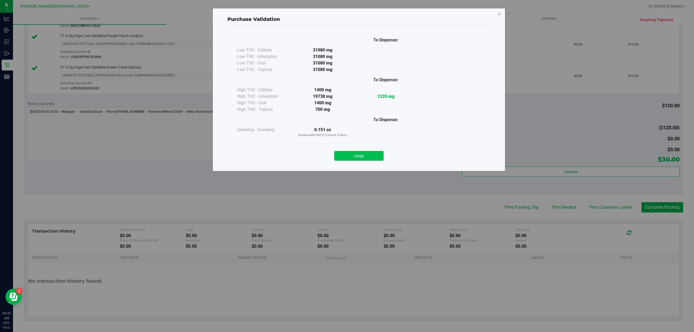
click at [369, 155] on button "Close" at bounding box center [358, 156] width 49 height 10
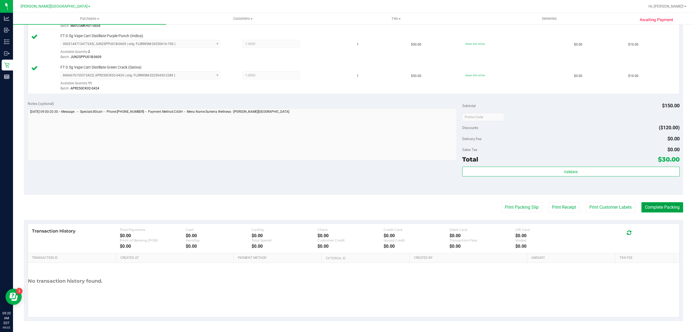
click at [651, 207] on button "Complete Packing" at bounding box center [663, 207] width 42 height 10
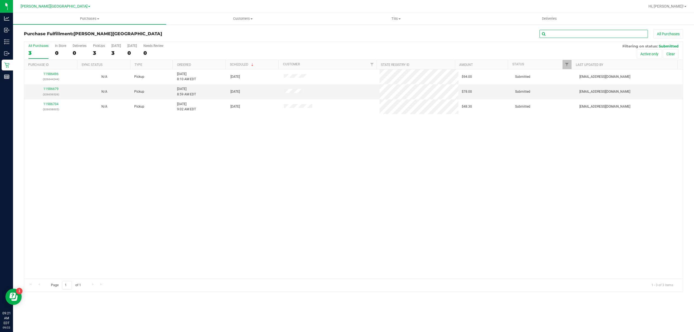
click at [580, 32] on input "text" at bounding box center [594, 34] width 108 height 8
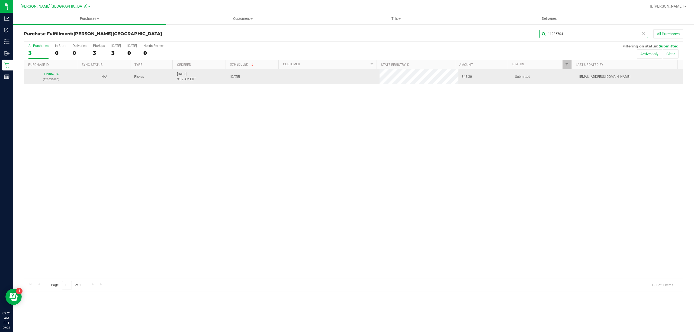
type input "11986704"
click at [47, 72] on div "11986704 (326658005)" at bounding box center [50, 77] width 47 height 10
click at [48, 75] on link "11986704" at bounding box center [50, 74] width 15 height 4
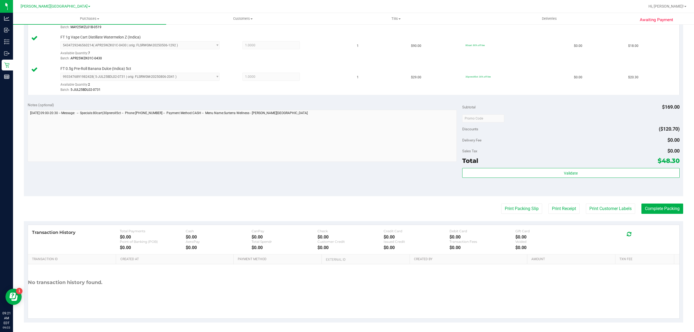
scroll to position [175, 0]
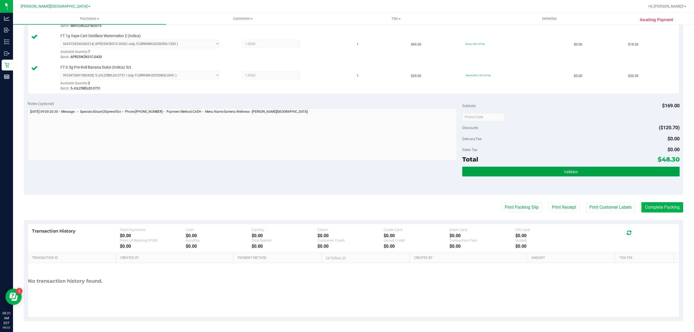
click at [480, 173] on button "Validate" at bounding box center [570, 172] width 217 height 10
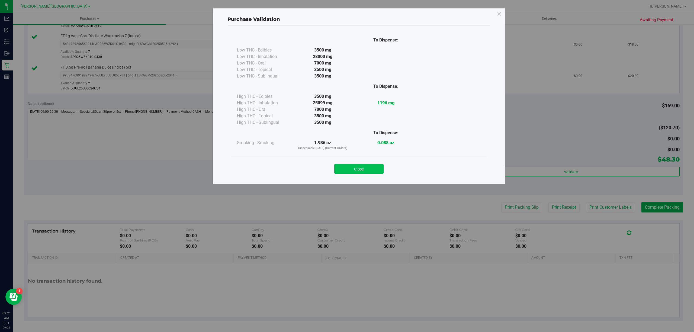
click at [350, 166] on button "Close" at bounding box center [358, 169] width 49 height 10
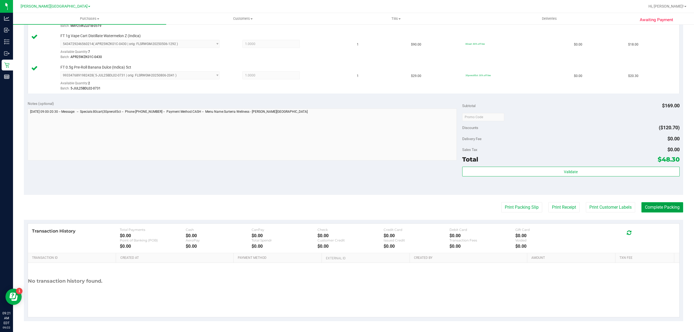
click at [649, 207] on button "Complete Packing" at bounding box center [663, 207] width 42 height 10
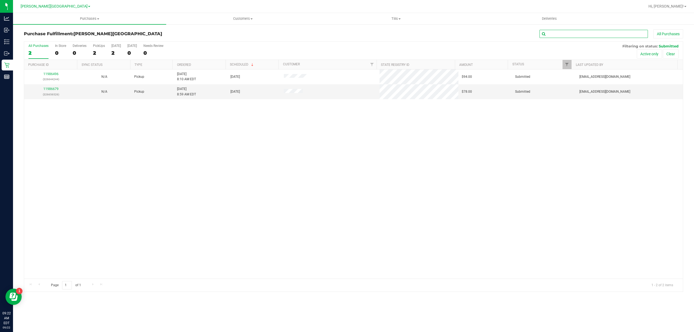
click at [581, 34] on input "text" at bounding box center [594, 34] width 108 height 8
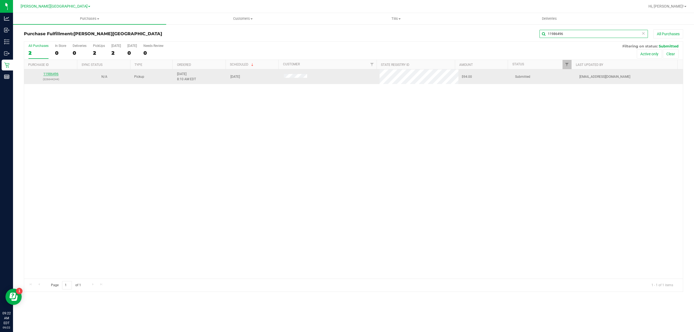
type input "11986496"
click at [57, 74] on link "11986496" at bounding box center [50, 74] width 15 height 4
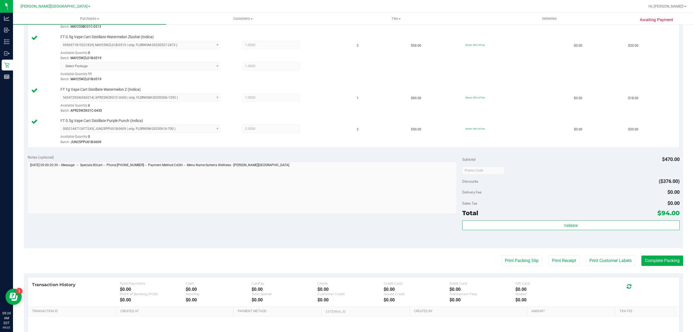
scroll to position [260, 0]
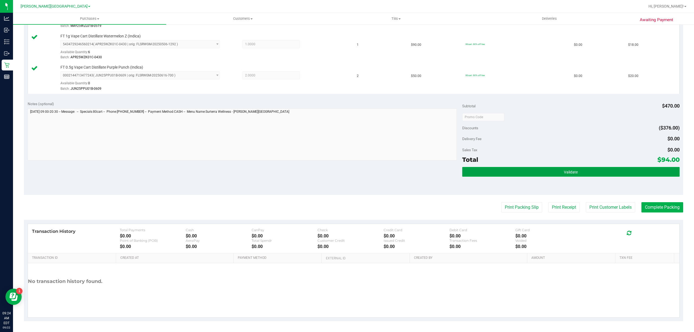
click at [503, 173] on button "Validate" at bounding box center [570, 172] width 217 height 10
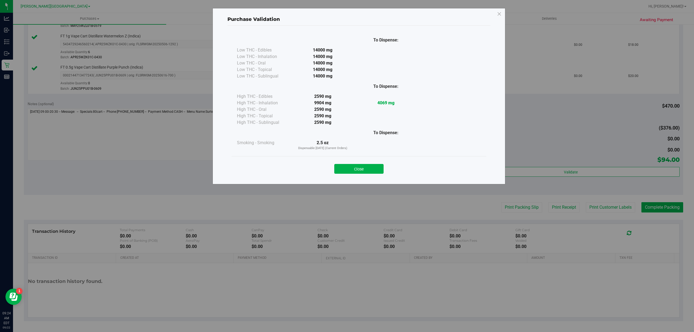
drag, startPoint x: 363, startPoint y: 168, endPoint x: 536, endPoint y: 201, distance: 176.5
click at [363, 167] on button "Close" at bounding box center [358, 169] width 49 height 10
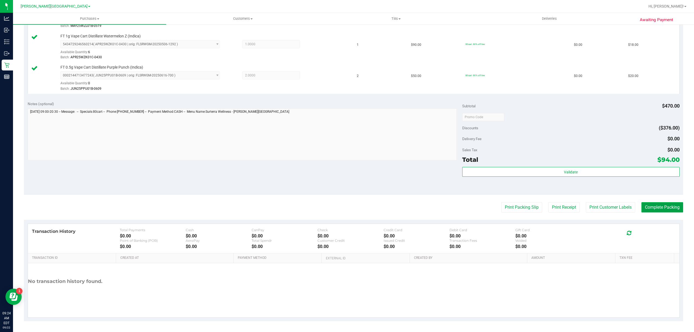
click at [657, 207] on button "Complete Packing" at bounding box center [663, 207] width 42 height 10
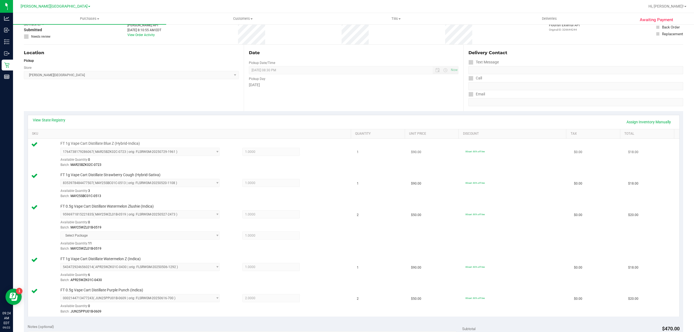
scroll to position [0, 0]
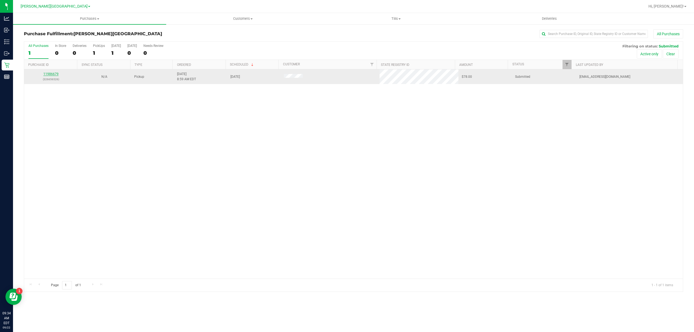
click at [54, 74] on link "11986679" at bounding box center [50, 74] width 15 height 4
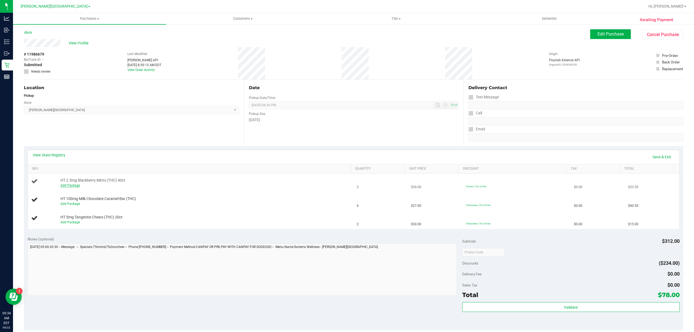
click at [74, 186] on link "Add Package" at bounding box center [70, 186] width 20 height 4
click at [97, 185] on span "Select Package" at bounding box center [137, 187] width 152 height 8
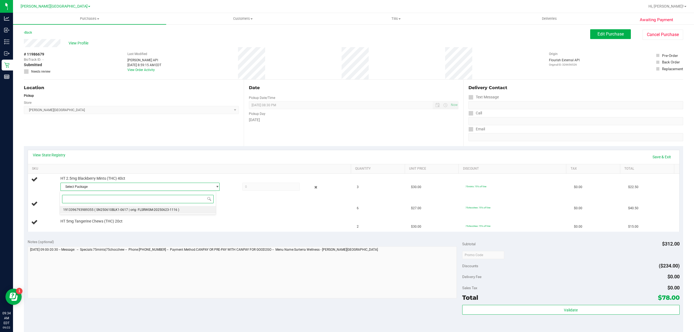
click at [105, 211] on span "( SN250610BLK1-0617 | orig: FLSRWGM-20250623-1116 )" at bounding box center [136, 210] width 85 height 4
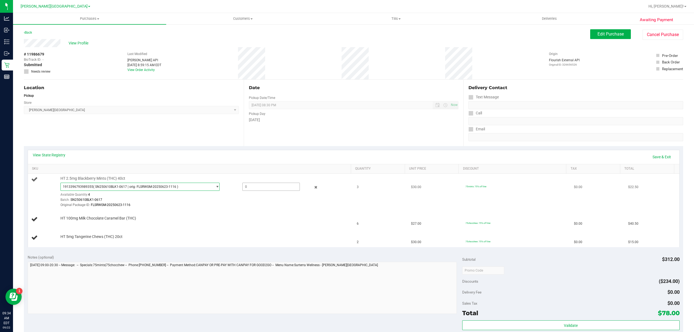
click at [263, 189] on span at bounding box center [270, 187] width 57 height 8
type input "3"
type input "3.0000"
click at [654, 154] on link "Save & Exit" at bounding box center [661, 156] width 25 height 9
click at [654, 154] on link "Assign Inventory Manually" at bounding box center [649, 156] width 52 height 9
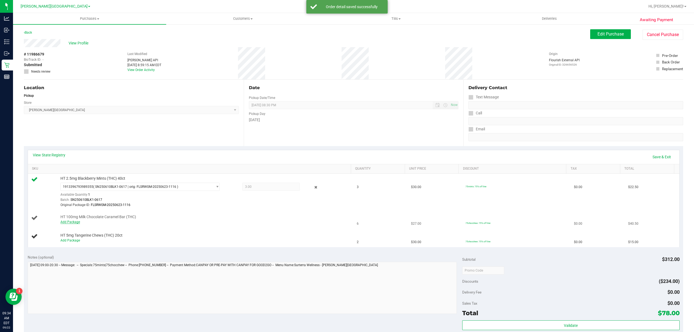
click at [75, 222] on link "Add Package" at bounding box center [70, 222] width 20 height 4
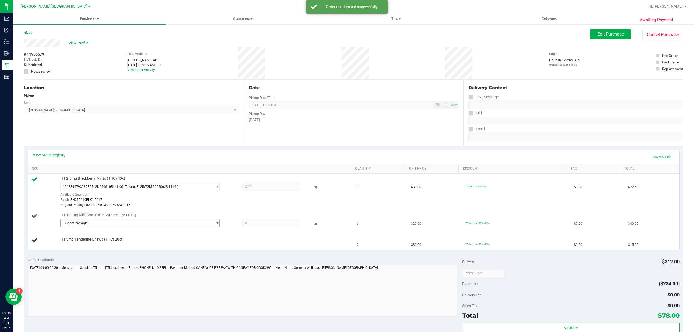
click at [99, 226] on span "Select Package" at bounding box center [137, 223] width 152 height 8
click at [104, 244] on li "2227225895603367 ( SN250715CC1-0716 | orig: FLSRWGM-20250722-349 )" at bounding box center [138, 247] width 156 height 8
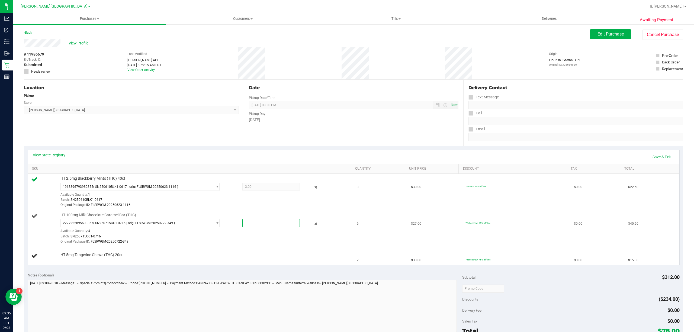
click at [258, 225] on span at bounding box center [270, 223] width 57 height 8
type input "4"
type input "4.0000"
click at [650, 155] on link "Save & Exit" at bounding box center [661, 156] width 25 height 9
click at [643, 158] on link "Assign Inventory Manually" at bounding box center [649, 156] width 52 height 9
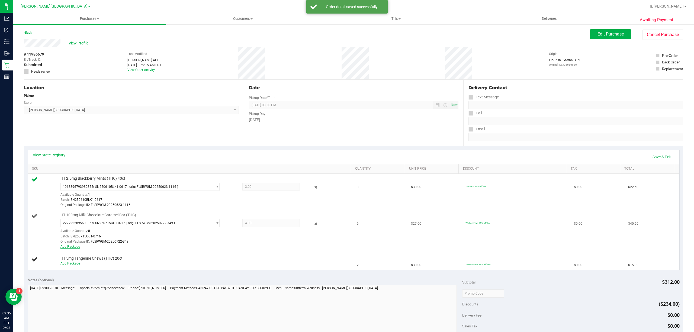
click at [72, 248] on link "Add Package" at bounding box center [70, 247] width 20 height 4
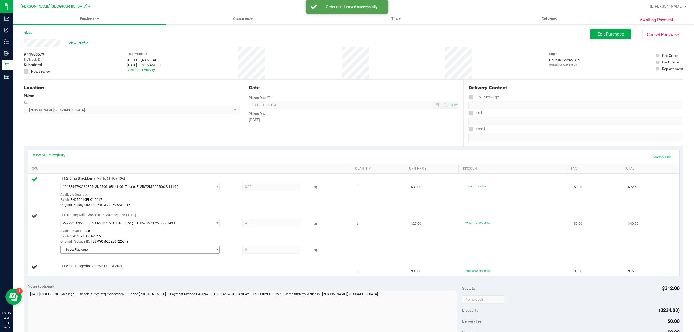
click at [93, 247] on span "Select Package" at bounding box center [137, 250] width 152 height 8
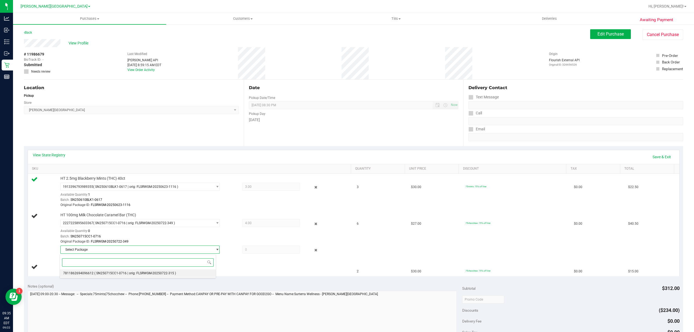
click at [106, 274] on span "( SN250715CC1-0716 | orig: FLSRWGM-20250722-315 )" at bounding box center [135, 273] width 82 height 4
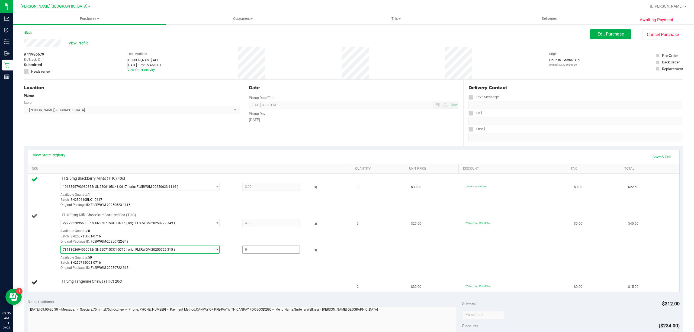
click at [257, 249] on span at bounding box center [270, 250] width 57 height 8
type input "2"
type input "2.0000"
click at [656, 155] on link "Save & Exit" at bounding box center [661, 156] width 25 height 9
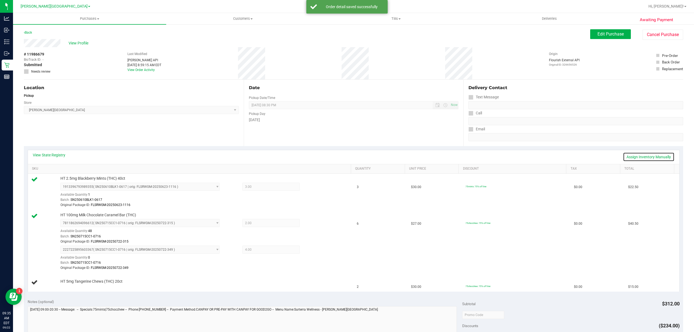
click at [655, 155] on link "Assign Inventory Manually" at bounding box center [649, 156] width 52 height 9
click at [67, 287] on link "Add Package" at bounding box center [70, 285] width 20 height 4
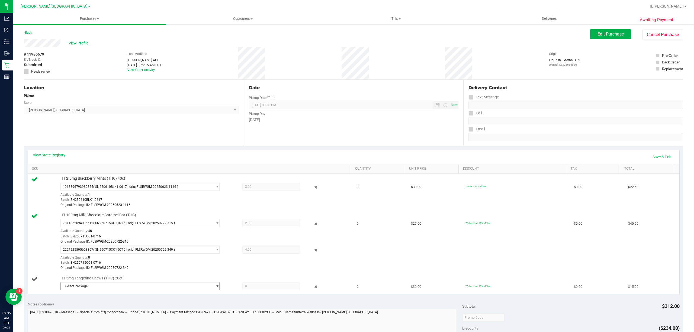
click at [87, 287] on span "Select Package" at bounding box center [137, 287] width 152 height 8
click at [92, 309] on li "3146055828959728 ( SN250708CT1-0721 | orig: FLSRWGM-20250725-788 )" at bounding box center [138, 310] width 156 height 8
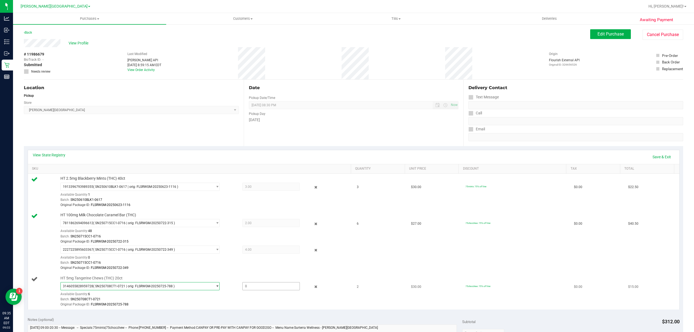
click at [261, 287] on span at bounding box center [270, 286] width 57 height 8
type input "2"
type input "2.0000"
click at [655, 154] on link "Save & Exit" at bounding box center [661, 156] width 25 height 9
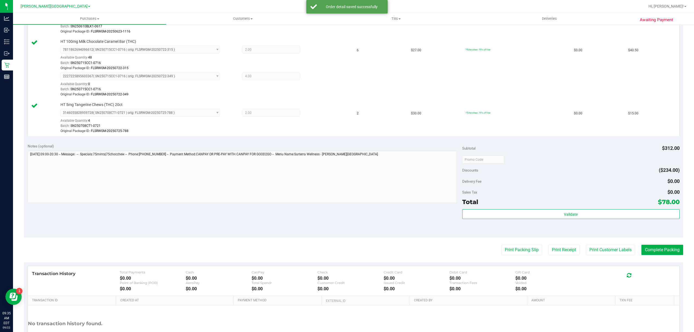
scroll to position [217, 0]
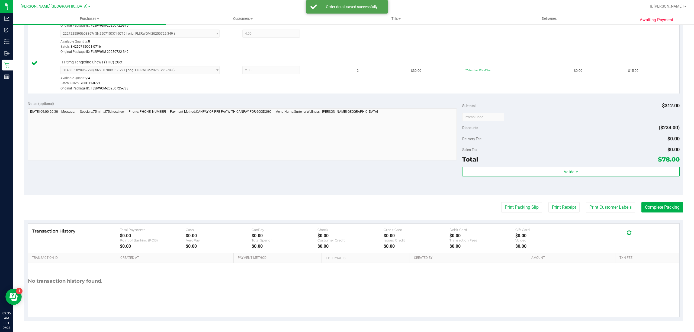
click at [525, 166] on div "Subtotal $312.00 Discounts ($234.00) Delivery Fee $0.00 Sales Tax $0.00 Total $…" at bounding box center [570, 146] width 217 height 90
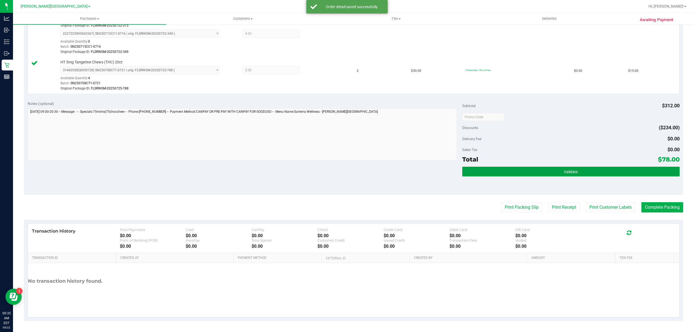
click at [525, 168] on button "Validate" at bounding box center [570, 172] width 217 height 10
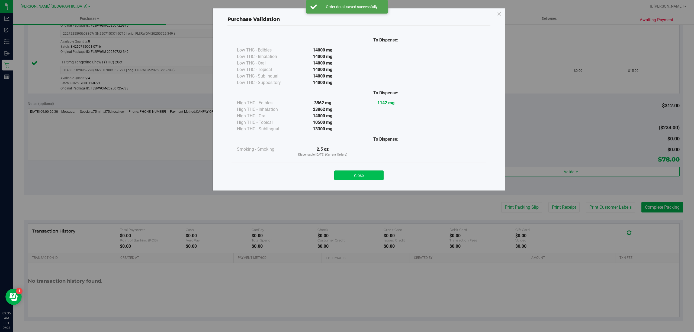
click at [366, 176] on button "Close" at bounding box center [358, 176] width 49 height 10
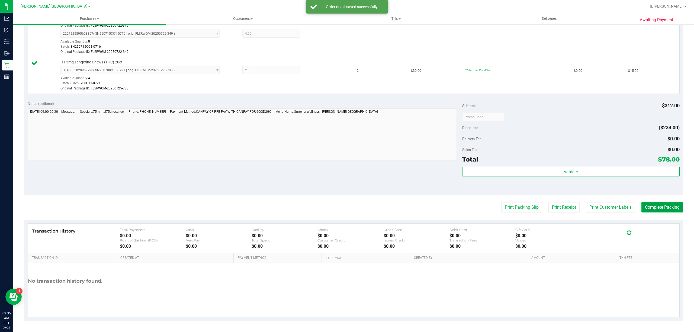
click at [664, 206] on button "Complete Packing" at bounding box center [663, 207] width 42 height 10
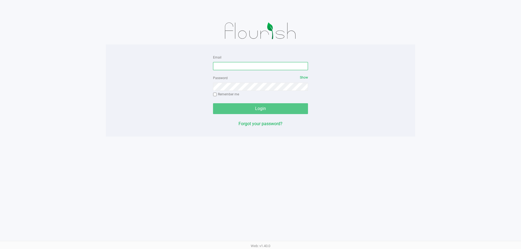
click at [235, 67] on input "Email" at bounding box center [260, 66] width 95 height 8
click at [264, 64] on input "cgarmany@liveparallel" at bounding box center [260, 66] width 95 height 8
type input "[EMAIL_ADDRESS][DOMAIN_NAME]"
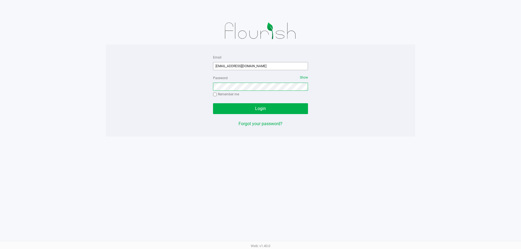
click at [213, 103] on button "Login" at bounding box center [260, 108] width 95 height 11
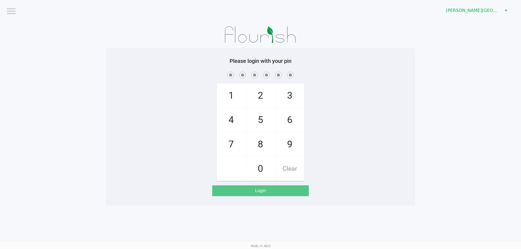
click at [134, 75] on span at bounding box center [260, 75] width 301 height 8
checkbox input "true"
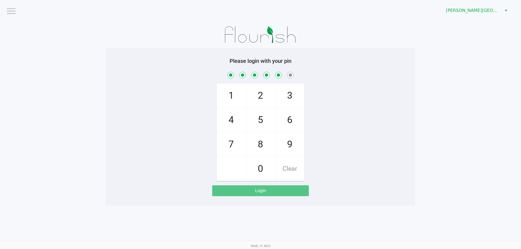
checkbox input "true"
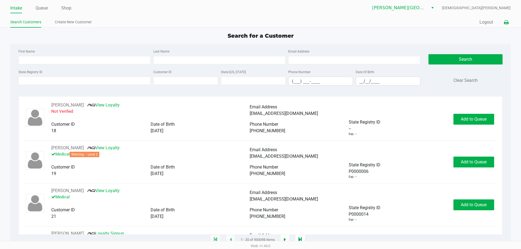
click at [504, 23] on icon at bounding box center [506, 23] width 5 height 4
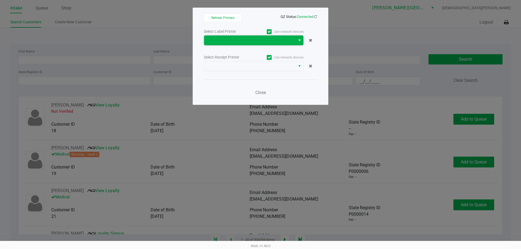
click at [286, 38] on span at bounding box center [249, 40] width 85 height 7
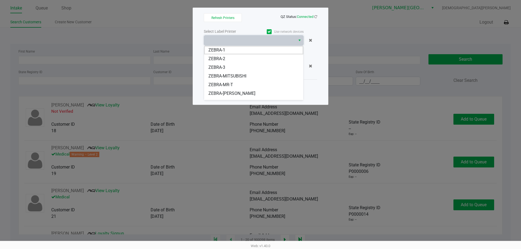
drag, startPoint x: 223, startPoint y: 74, endPoint x: 229, endPoint y: 72, distance: 5.7
click at [224, 74] on span "ZEBRA-MITSUBISHI" at bounding box center [227, 76] width 38 height 7
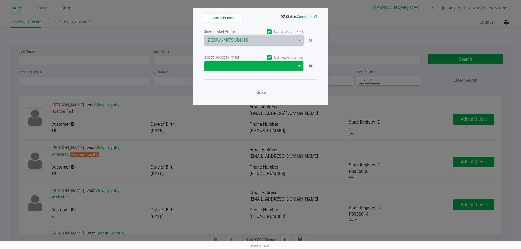
click at [232, 68] on span at bounding box center [249, 66] width 85 height 7
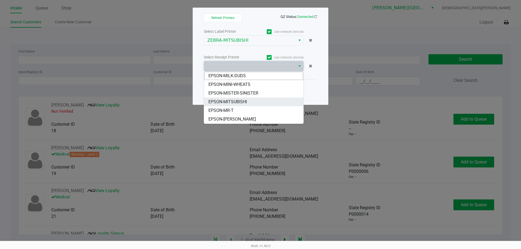
click at [232, 100] on span "EPSON-MITSUBISHI" at bounding box center [227, 102] width 39 height 7
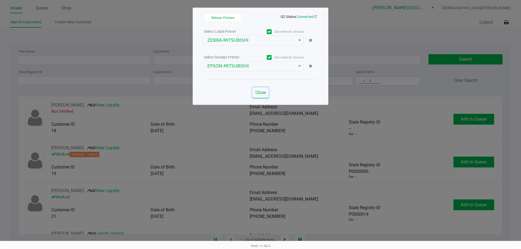
click at [260, 91] on span "Close" at bounding box center [260, 92] width 11 height 5
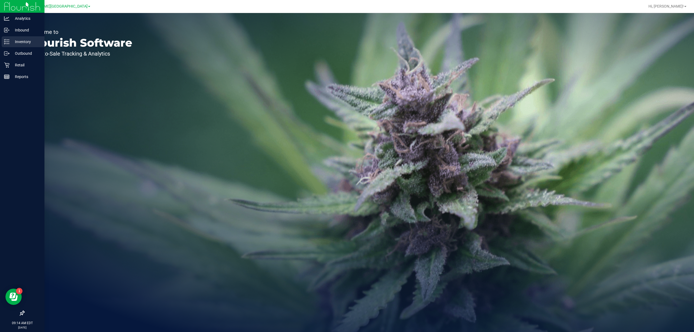
click at [17, 41] on p "Inventory" at bounding box center [25, 42] width 33 height 7
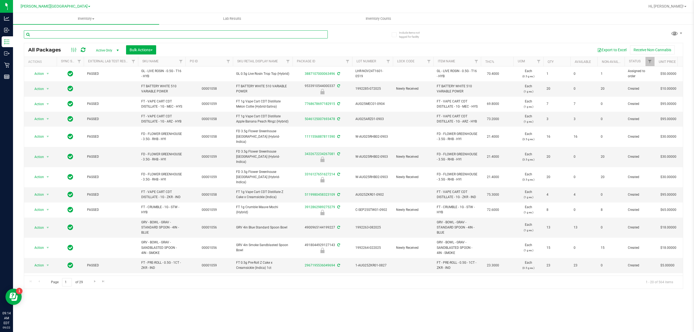
click at [75, 32] on input "text" at bounding box center [176, 34] width 304 height 8
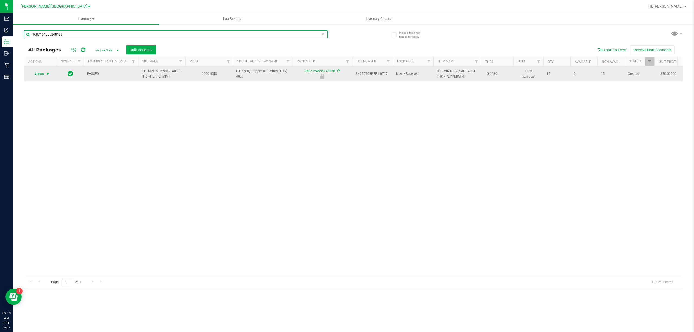
type input "9687154555248188"
click at [38, 73] on span "Action" at bounding box center [37, 74] width 15 height 8
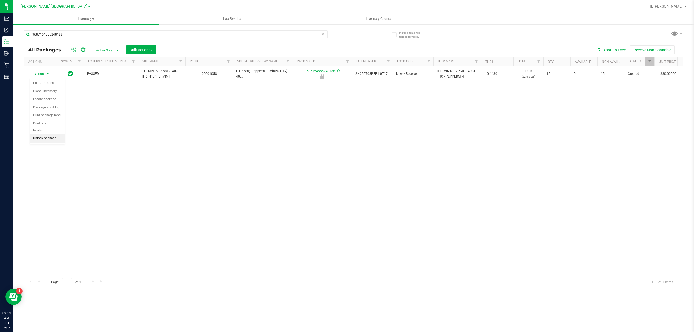
click at [46, 139] on li "Unlock package" at bounding box center [47, 138] width 35 height 8
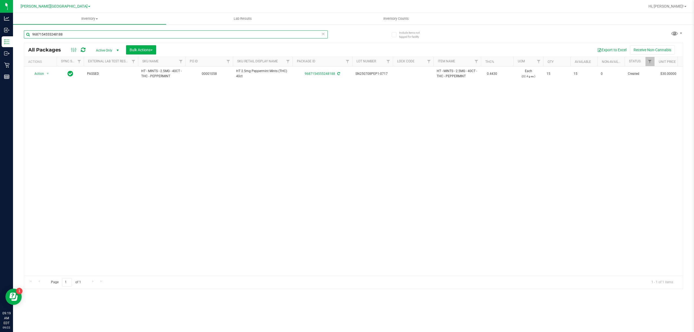
click at [78, 37] on input "9687154555248188" at bounding box center [176, 34] width 304 height 8
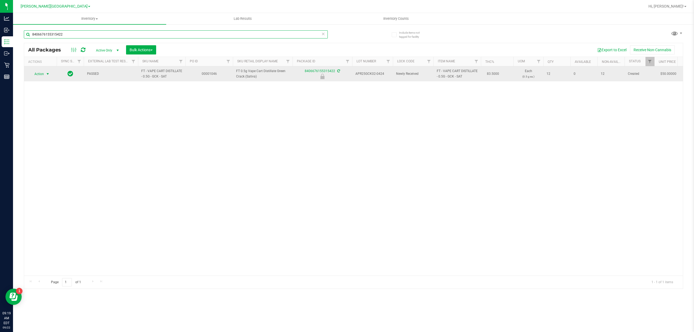
type input "8406676155315422"
click at [43, 74] on span "Action" at bounding box center [37, 74] width 15 height 8
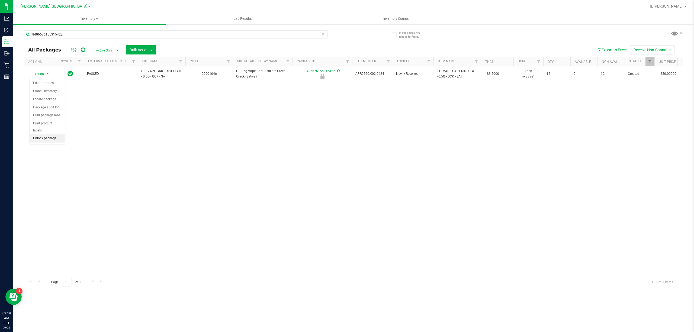
click at [51, 139] on li "Unlock package" at bounding box center [47, 138] width 35 height 8
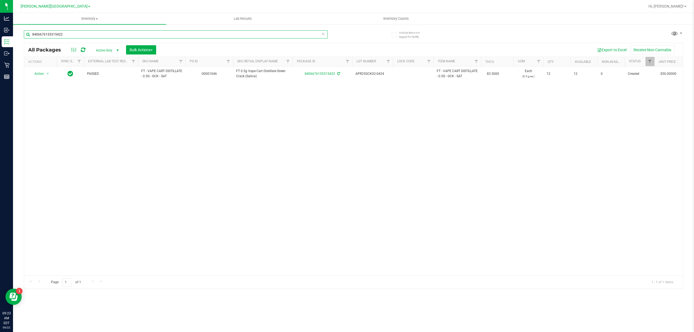
click at [99, 35] on input "8406676155315422" at bounding box center [176, 34] width 304 height 8
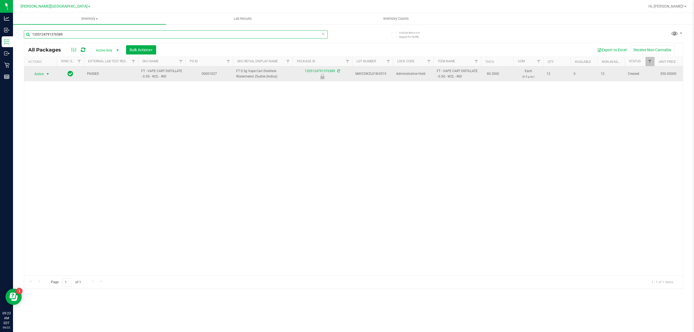
type input "1205124791376589"
click at [45, 73] on span "select" at bounding box center [47, 74] width 7 height 8
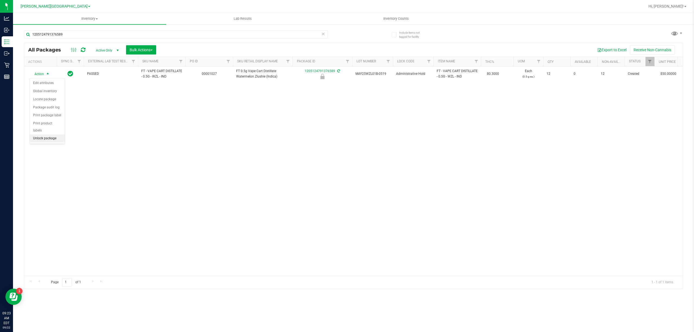
click at [47, 139] on li "Unlock package" at bounding box center [47, 138] width 35 height 8
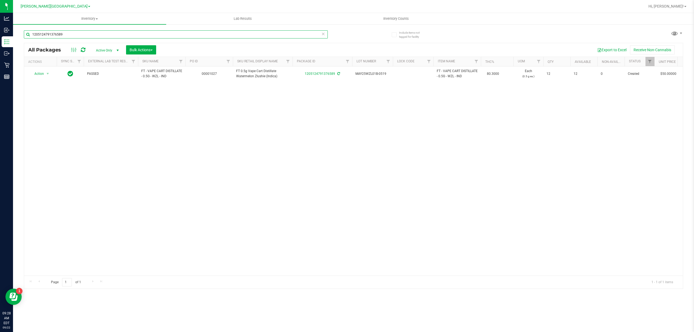
click at [74, 36] on input "1205124791376589" at bounding box center [176, 34] width 304 height 8
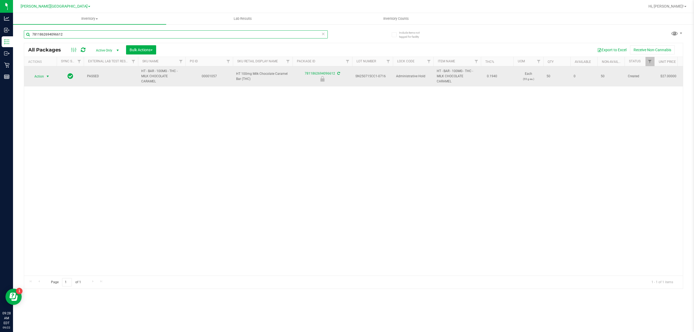
type input "7811862694096612"
click at [44, 75] on span "select" at bounding box center [47, 77] width 7 height 8
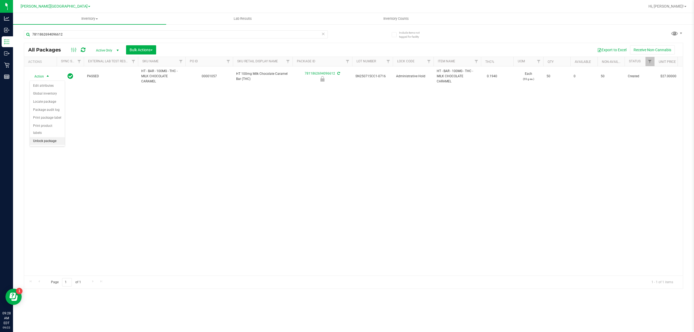
click at [48, 141] on li "Unlock package" at bounding box center [47, 141] width 35 height 8
click at [78, 29] on div "7811862694096612" at bounding box center [189, 33] width 330 height 17
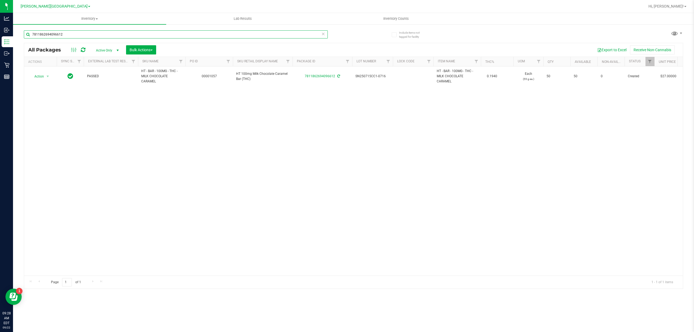
click at [76, 36] on input "7811862694096612" at bounding box center [176, 34] width 304 height 8
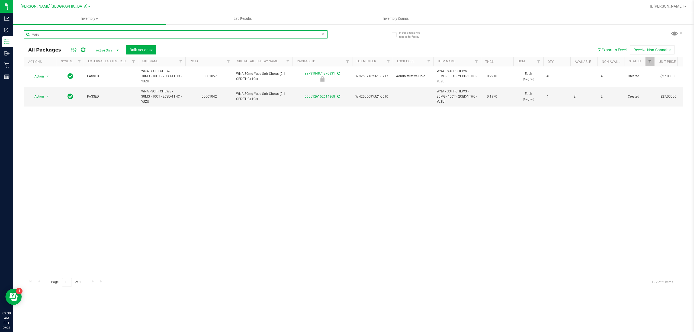
type input "yuzu"
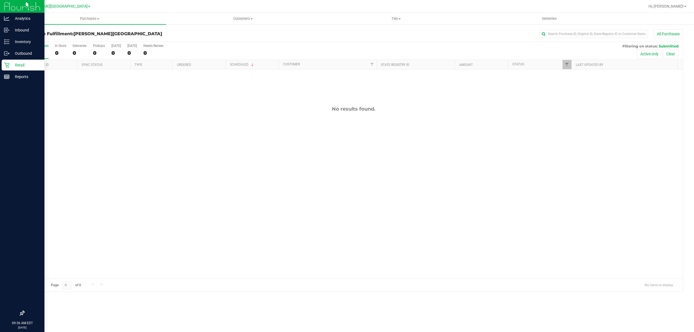
click at [24, 62] on p "Retail" at bounding box center [25, 65] width 33 height 7
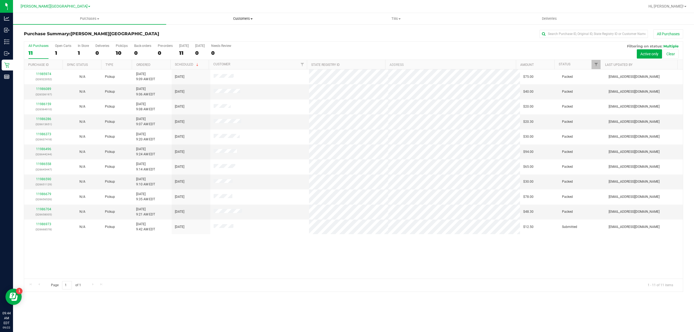
click at [233, 19] on span "Customers" at bounding box center [242, 18] width 153 height 5
click at [219, 34] on li "All customers" at bounding box center [242, 33] width 153 height 7
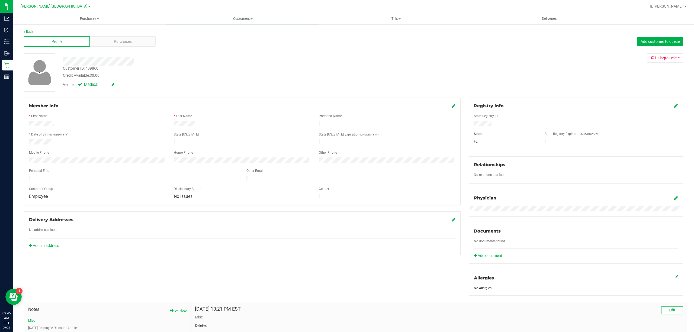
click at [117, 34] on div "Profile Purchases Add customer to queue" at bounding box center [353, 41] width 659 height 15
click at [118, 37] on div "Purchases" at bounding box center [123, 41] width 66 height 10
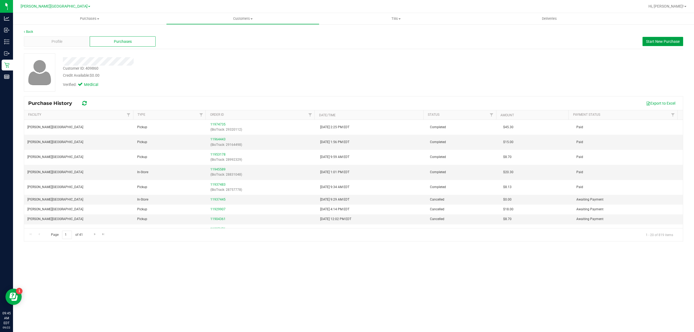
click at [651, 41] on span "Start New Purchase" at bounding box center [663, 41] width 34 height 4
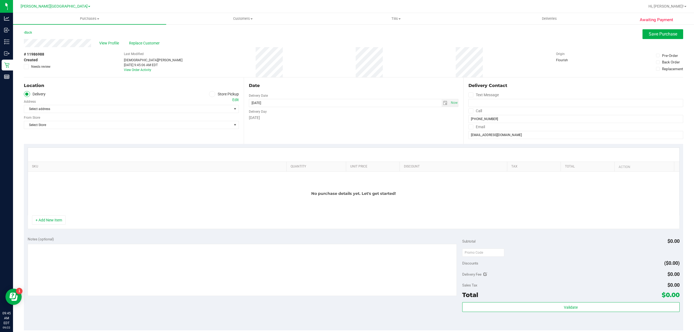
click at [210, 94] on icon at bounding box center [211, 94] width 3 height 0
click at [0, 0] on input "Store Pickup" at bounding box center [0, 0] width 0 height 0
click at [189, 107] on span "Select Store" at bounding box center [128, 109] width 208 height 8
click at [189, 107] on span "[PERSON_NAME][GEOGRAPHIC_DATA]" at bounding box center [128, 109] width 208 height 8
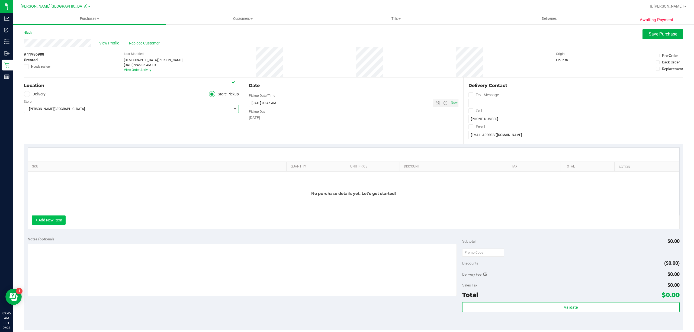
click at [56, 221] on button "+ Add New Item" at bounding box center [49, 220] width 34 height 9
click at [43, 218] on button "+ Add New Item" at bounding box center [49, 220] width 34 height 9
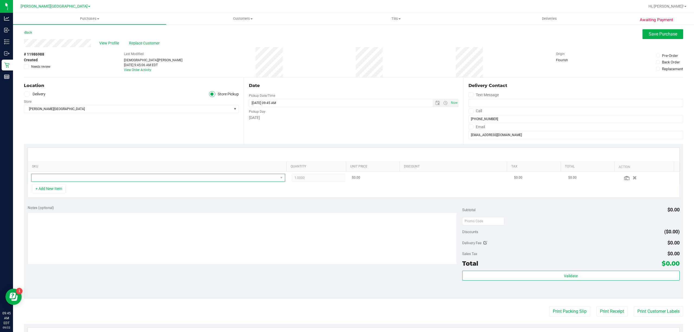
click at [107, 179] on span "NO DATA FOUND" at bounding box center [154, 178] width 247 height 8
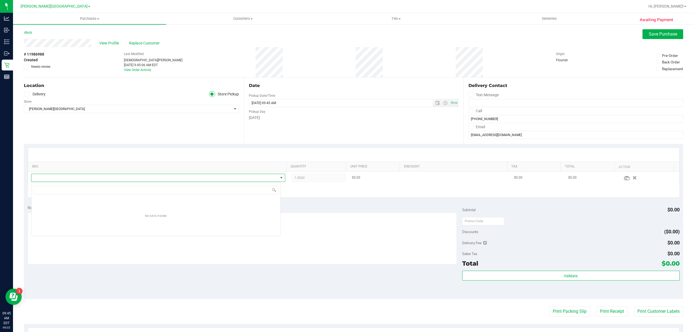
scroll to position [8, 249]
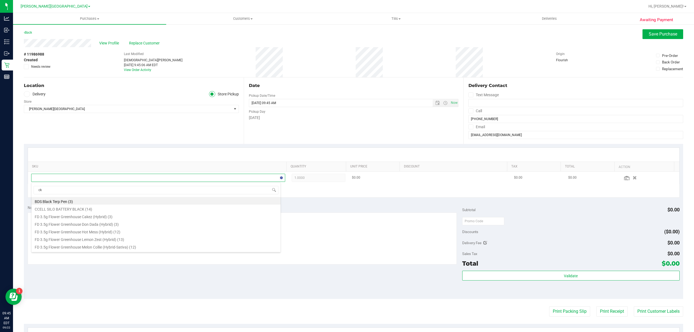
type input "ckz"
click at [103, 202] on li "FD 3.5g Flower Greenhouse Cakez (Hybrid) (3)" at bounding box center [155, 201] width 249 height 8
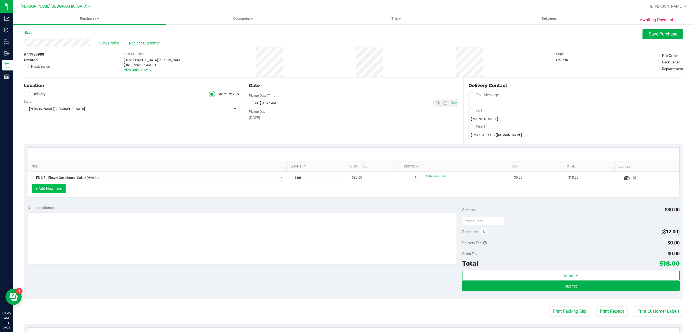
click at [58, 188] on button "+ Add New Item" at bounding box center [49, 188] width 34 height 9
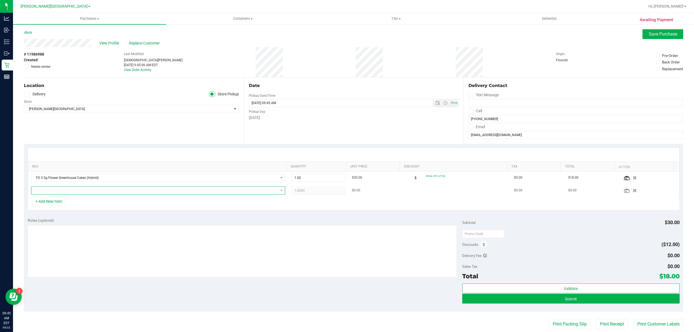
click at [59, 191] on span "NO DATA FOUND" at bounding box center [154, 191] width 247 height 8
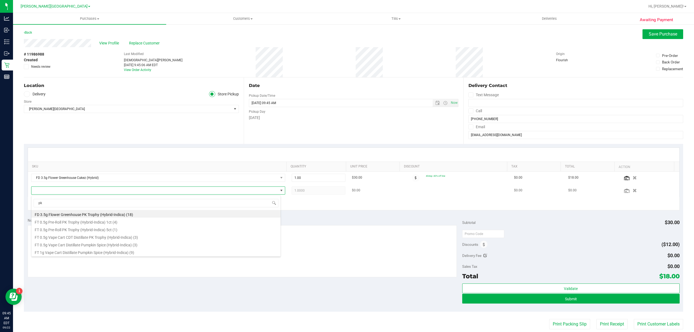
type input "p"
type input "white"
click at [99, 226] on li "FT 0.5g Vape Cart CDT Distillate White Hot Guava 14 x Black Velvet (Hybrid) (11)" at bounding box center [155, 229] width 249 height 8
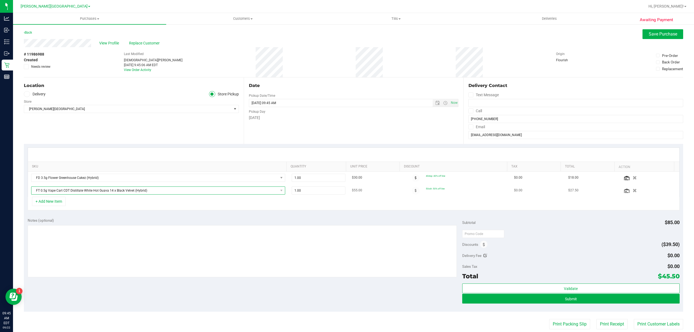
click at [108, 191] on span "FT 0.5g Vape Cart CDT Distillate White Hot Guava 14 x Black Velvet (Hybrid)" at bounding box center [154, 191] width 247 height 8
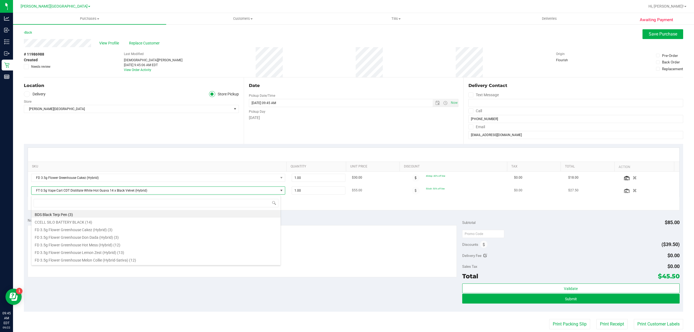
click at [279, 191] on span at bounding box center [281, 190] width 4 height 4
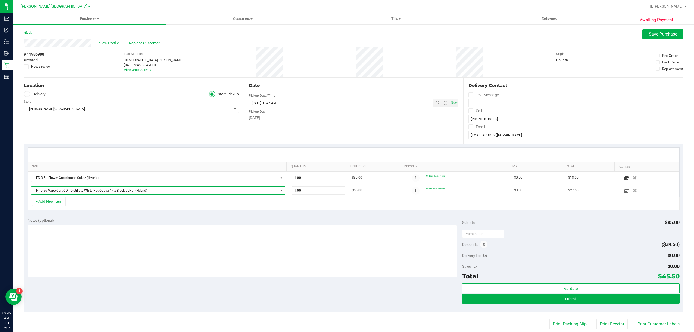
click at [279, 191] on span at bounding box center [281, 190] width 4 height 4
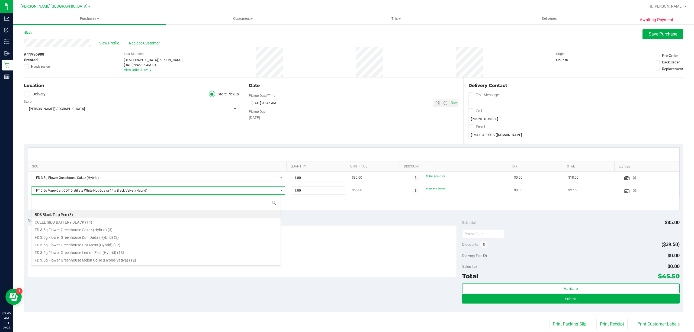
click at [205, 190] on span "FT 0.5g Vape Cart CDT Distillate White Hot Guava 14 x Black Velvet (Hybrid)" at bounding box center [154, 191] width 247 height 8
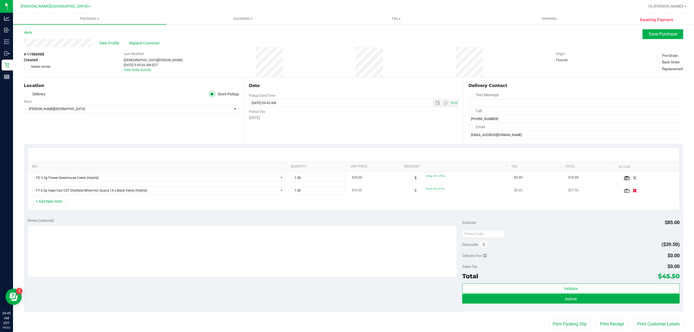
click at [633, 190] on icon "button" at bounding box center [635, 190] width 5 height 4
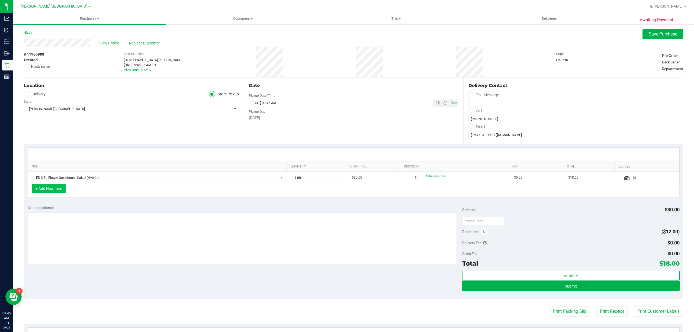
click at [60, 186] on button "+ Add New Item" at bounding box center [49, 188] width 34 height 9
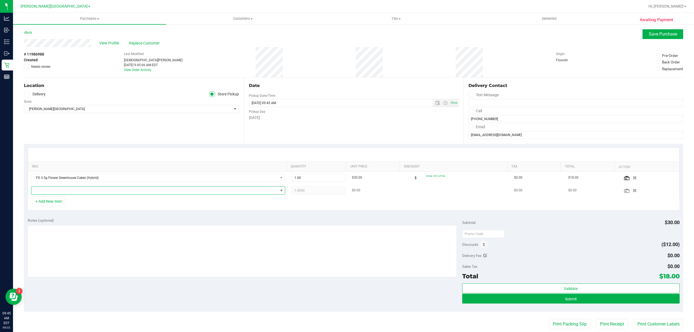
click at [66, 189] on span "NO DATA FOUND" at bounding box center [154, 191] width 247 height 8
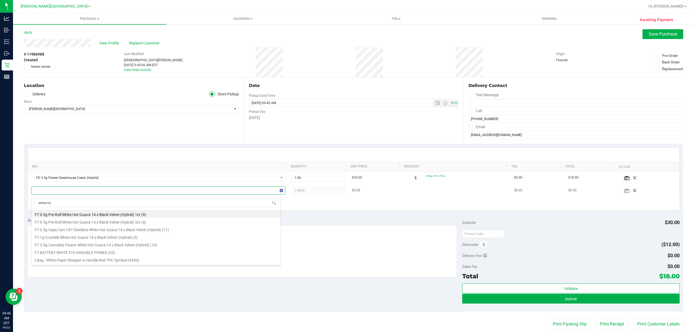
type input "white hot"
click at [95, 221] on li "FT 0.5g Pre-Roll White Hot Guava 14 x Black Velvet (Hybrid) 5ct (4)" at bounding box center [155, 222] width 249 height 8
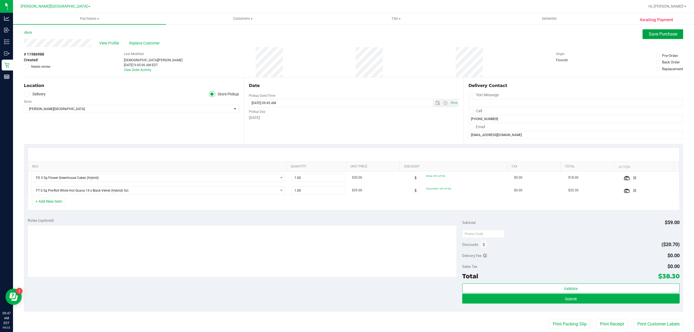
click at [649, 32] on span "Save Purchase" at bounding box center [663, 33] width 28 height 5
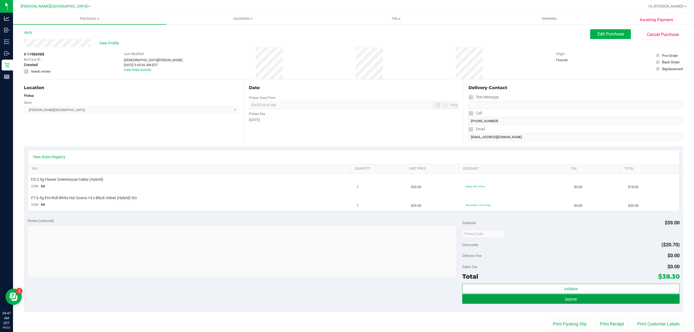
click at [554, 300] on button "Submit" at bounding box center [570, 299] width 217 height 10
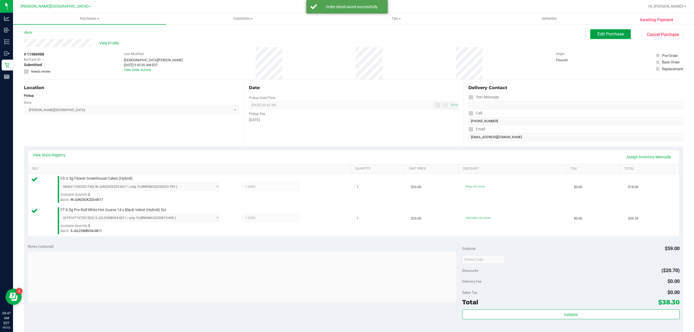
click at [608, 31] on button "Edit Purchase" at bounding box center [610, 34] width 41 height 10
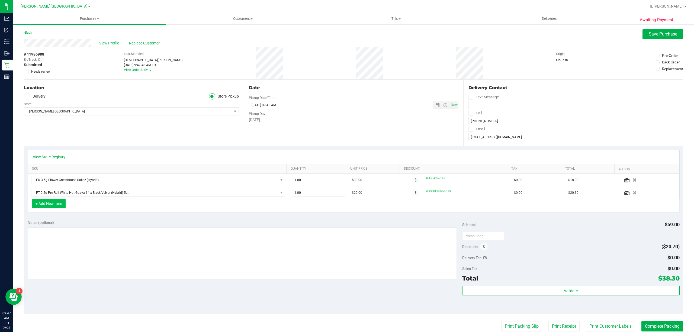
click at [55, 206] on button "+ Add New Item" at bounding box center [49, 203] width 34 height 9
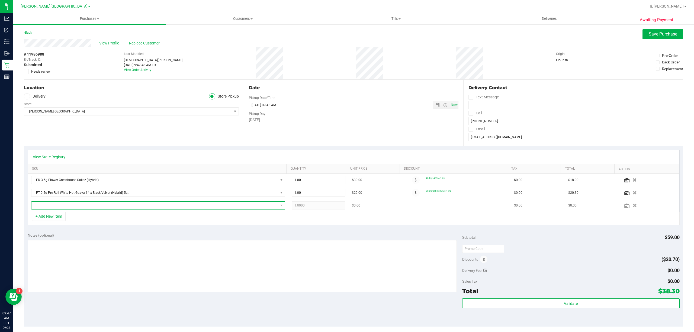
click at [59, 206] on span "NO DATA FOUND" at bounding box center [154, 206] width 247 height 8
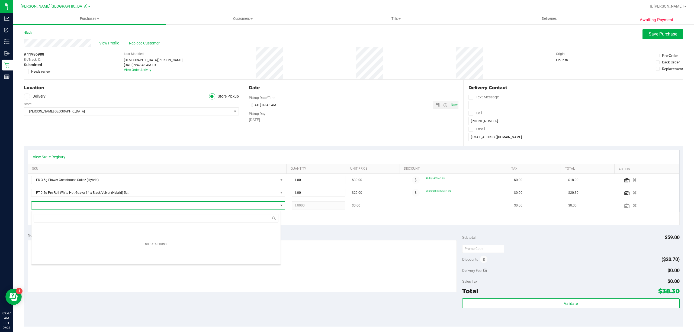
scroll to position [8, 249]
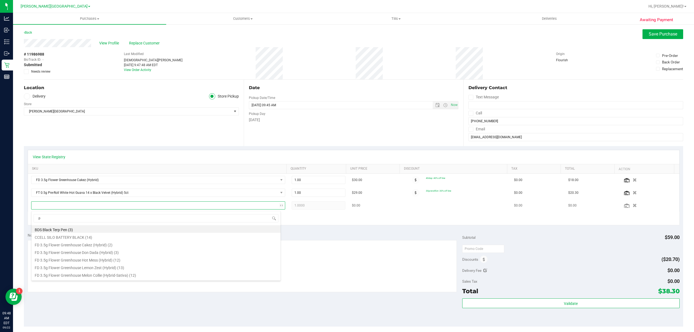
type input "pk"
click at [90, 230] on li "FD 3.5g Flower Greenhouse PK Trophy (Hybrid-Indica) (18)" at bounding box center [155, 229] width 249 height 8
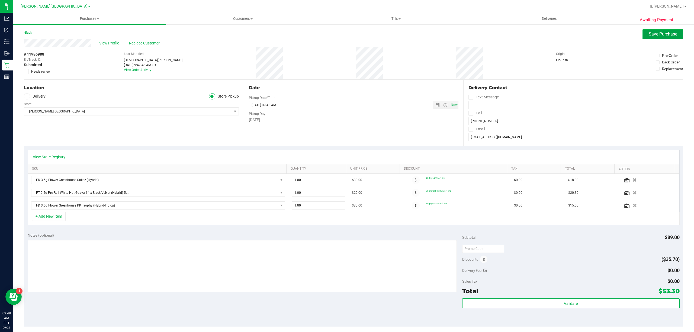
click at [650, 33] on span "Save Purchase" at bounding box center [663, 33] width 28 height 5
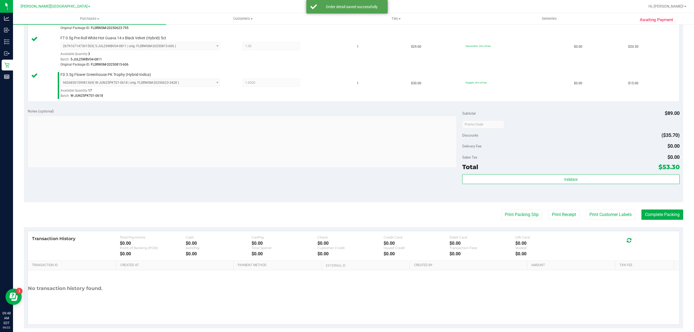
scroll to position [181, 0]
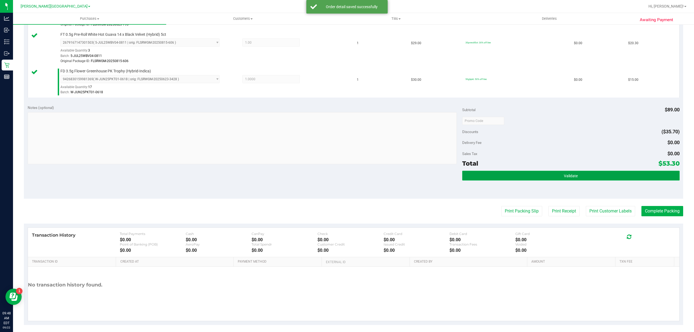
click at [496, 174] on button "Validate" at bounding box center [570, 176] width 217 height 10
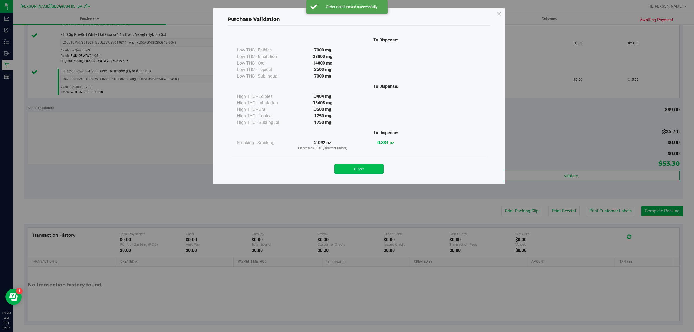
drag, startPoint x: 357, startPoint y: 168, endPoint x: 371, endPoint y: 168, distance: 13.8
click at [359, 168] on button "Close" at bounding box center [358, 169] width 49 height 10
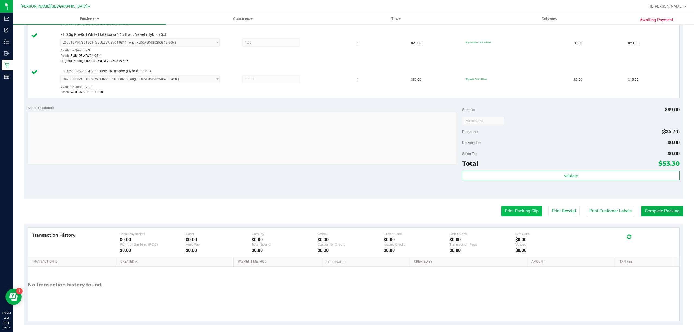
click at [502, 216] on button "Print Packing Slip" at bounding box center [521, 211] width 41 height 10
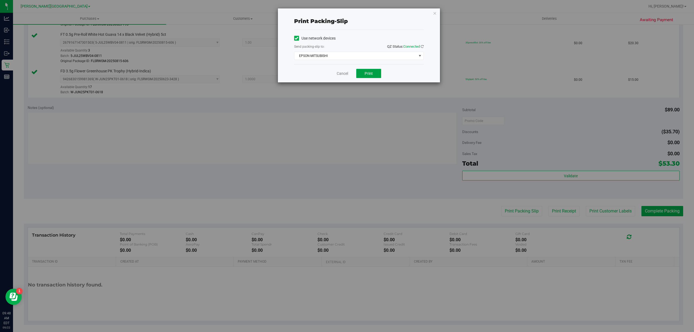
click at [370, 72] on span "Print" at bounding box center [369, 73] width 8 height 4
click at [342, 73] on link "Cancel" at bounding box center [342, 74] width 11 height 6
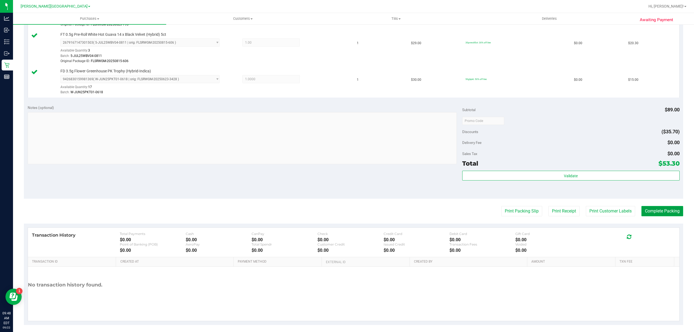
click at [651, 209] on button "Complete Packing" at bounding box center [663, 211] width 42 height 10
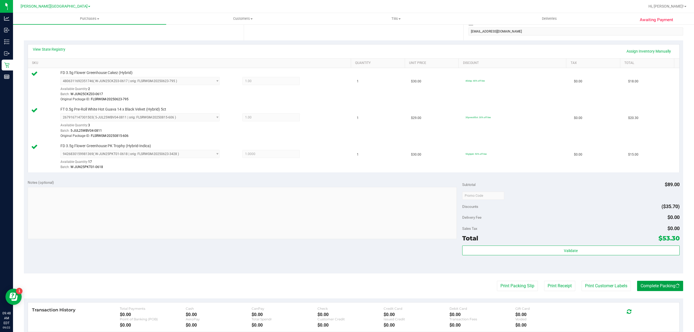
scroll to position [0, 0]
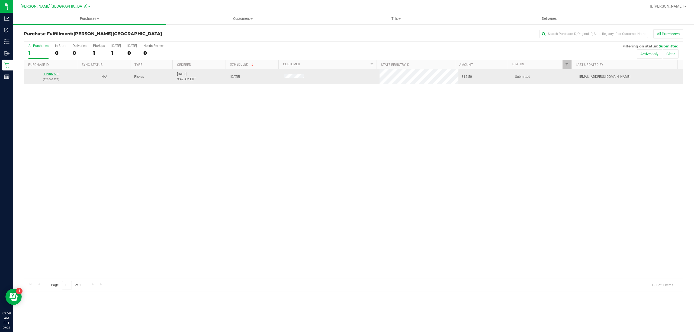
click at [48, 75] on link "11986973" at bounding box center [50, 74] width 15 height 4
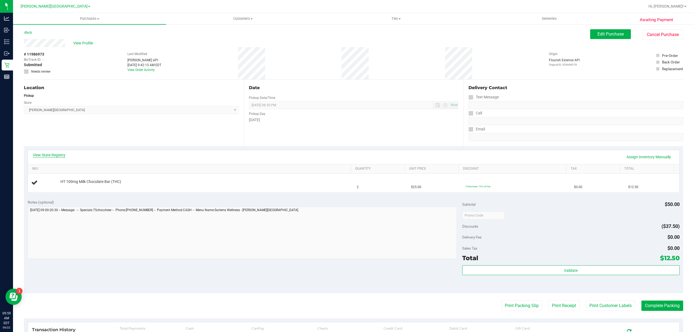
click at [54, 154] on link "View State Registry" at bounding box center [49, 154] width 33 height 5
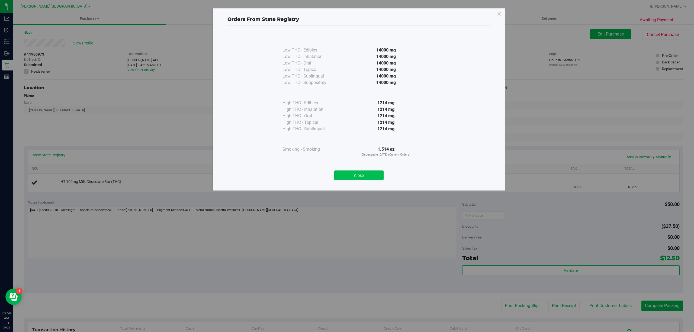
click at [358, 175] on button "Close" at bounding box center [358, 176] width 49 height 10
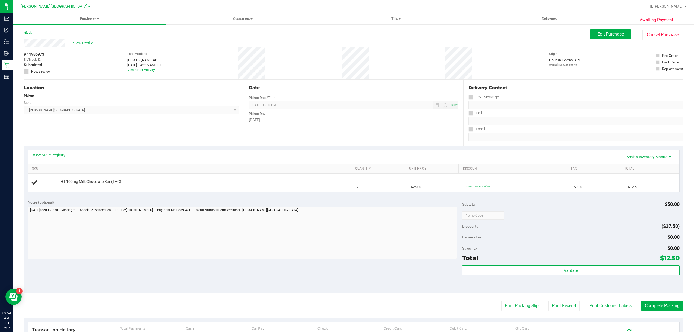
scroll to position [99, 0]
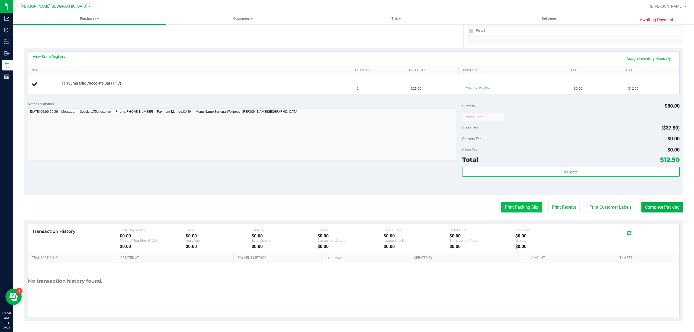
click at [503, 206] on button "Print Packing Slip" at bounding box center [521, 207] width 41 height 10
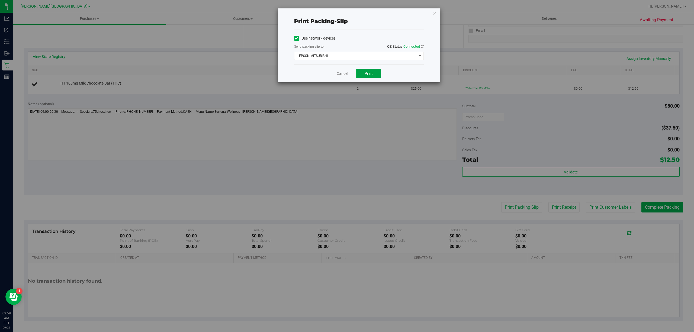
click at [364, 74] on button "Print" at bounding box center [368, 73] width 25 height 9
click at [341, 73] on link "Cancel" at bounding box center [342, 74] width 11 height 6
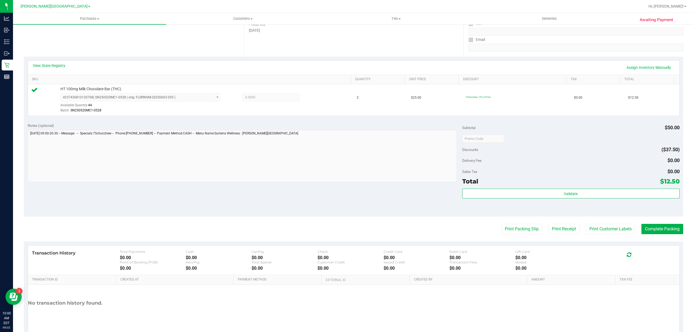
scroll to position [112, 0]
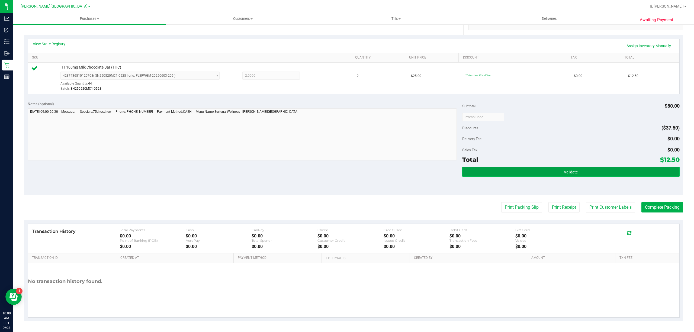
click at [507, 169] on button "Validate" at bounding box center [570, 172] width 217 height 10
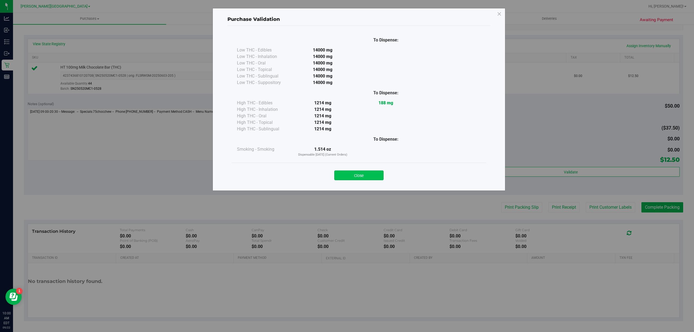
click at [375, 173] on button "Close" at bounding box center [358, 176] width 49 height 10
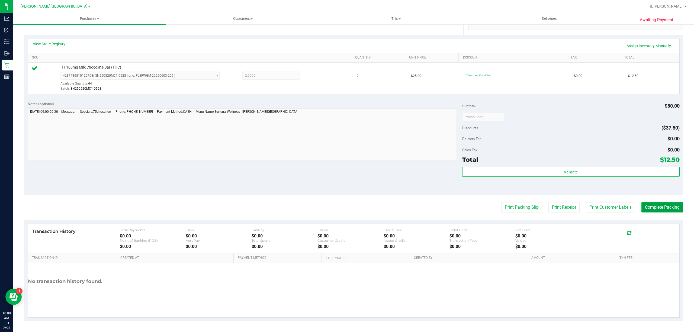
click at [661, 206] on button "Complete Packing" at bounding box center [663, 207] width 42 height 10
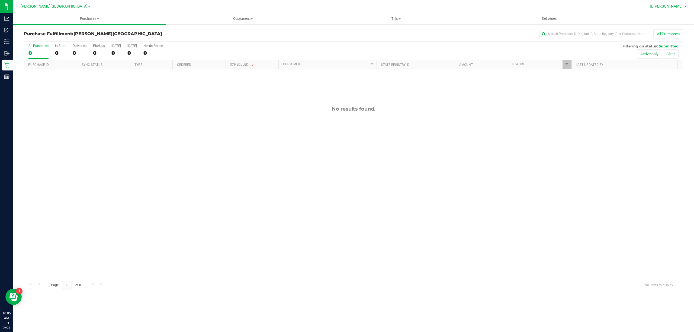
click at [676, 5] on span "Hi, Christiana!" at bounding box center [666, 6] width 35 height 4
click at [662, 47] on span "Sign Out" at bounding box center [666, 47] width 16 height 5
